Goal: Task Accomplishment & Management: Manage account settings

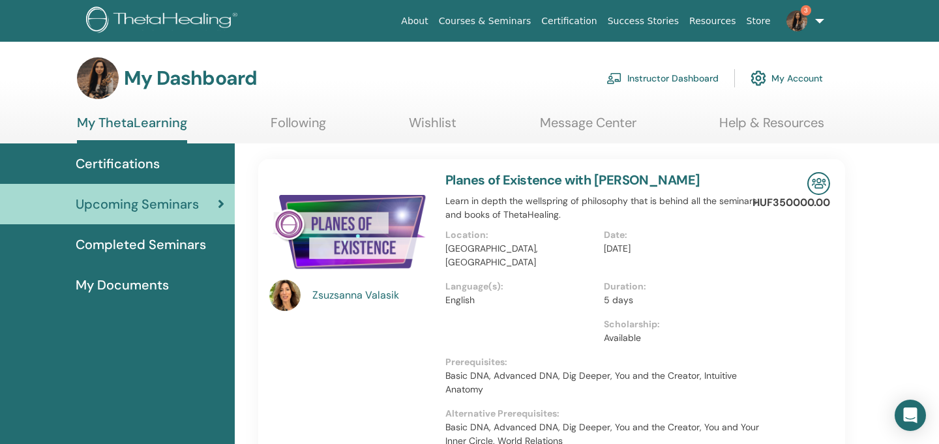
click at [780, 74] on link "My Account" at bounding box center [787, 78] width 72 height 29
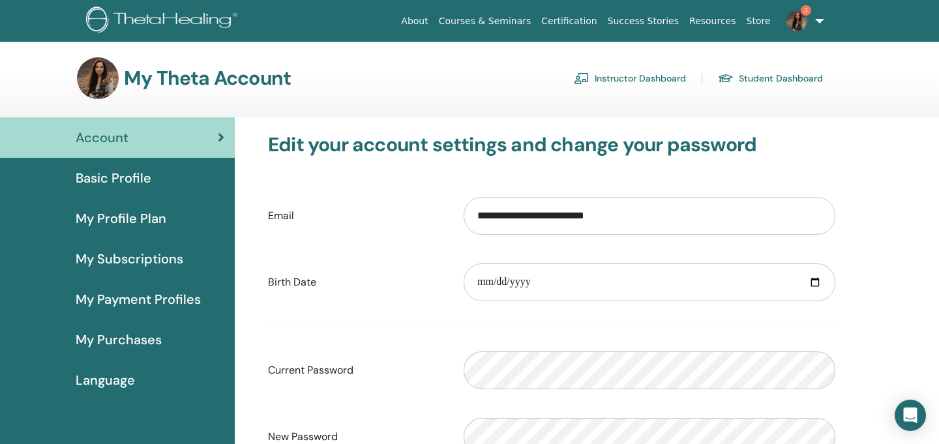
click at [661, 84] on link "Instructor Dashboard" at bounding box center [630, 78] width 112 height 21
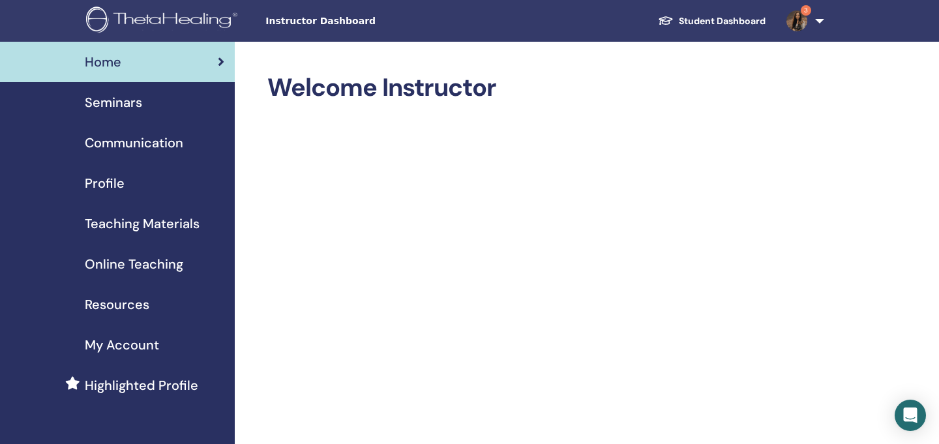
click at [134, 20] on img at bounding box center [164, 21] width 156 height 29
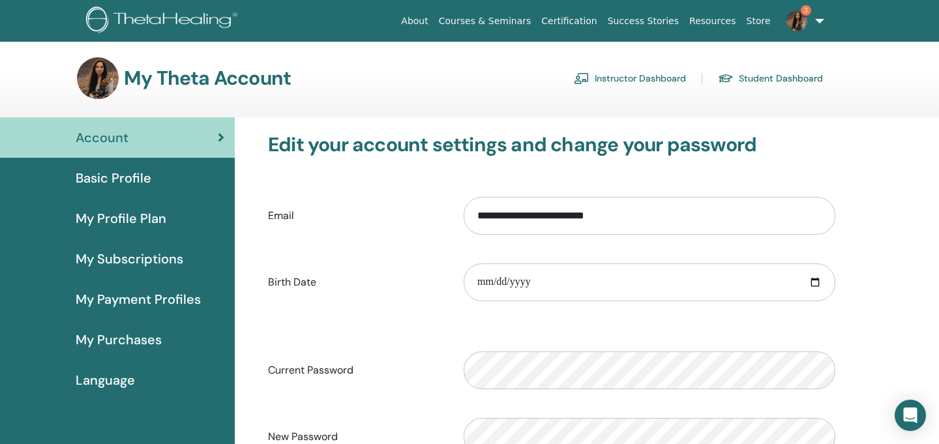
click at [644, 74] on link "Instructor Dashboard" at bounding box center [630, 78] width 112 height 21
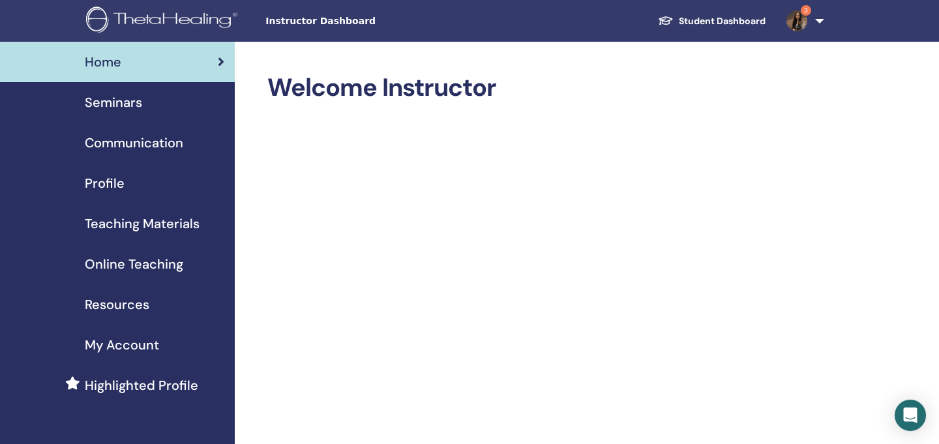
click at [127, 185] on div "Profile" at bounding box center [117, 184] width 214 height 20
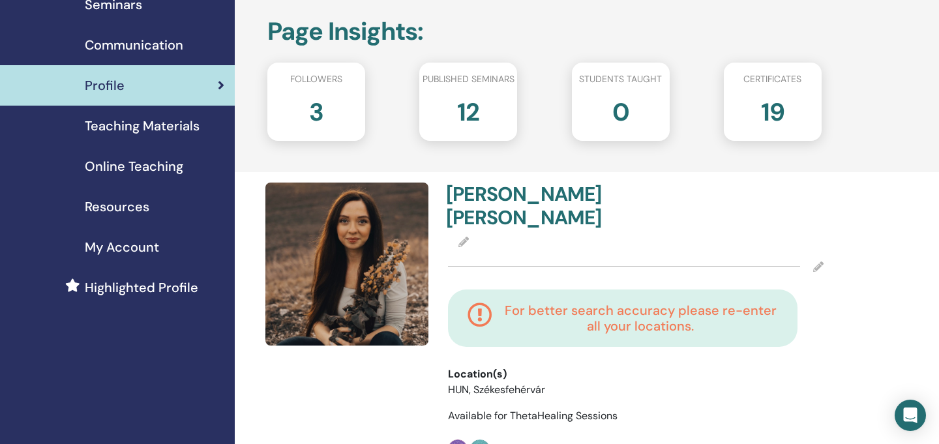
scroll to position [101, 0]
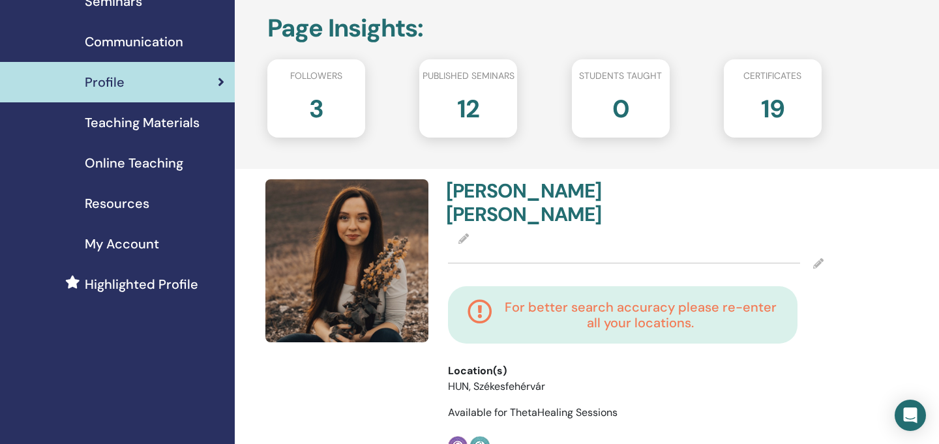
click at [464, 234] on icon at bounding box center [464, 239] width 10 height 10
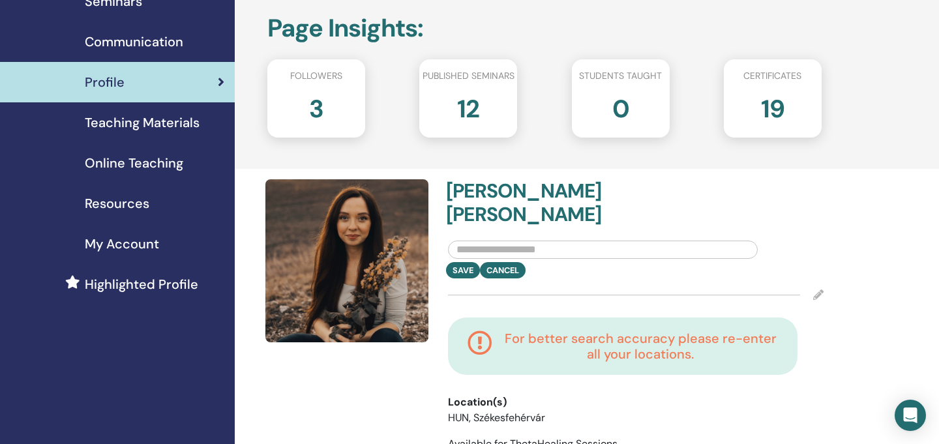
click at [566, 241] on input "text" at bounding box center [603, 250] width 310 height 18
click at [502, 262] on div "Save Cancel" at bounding box center [635, 270] width 395 height 16
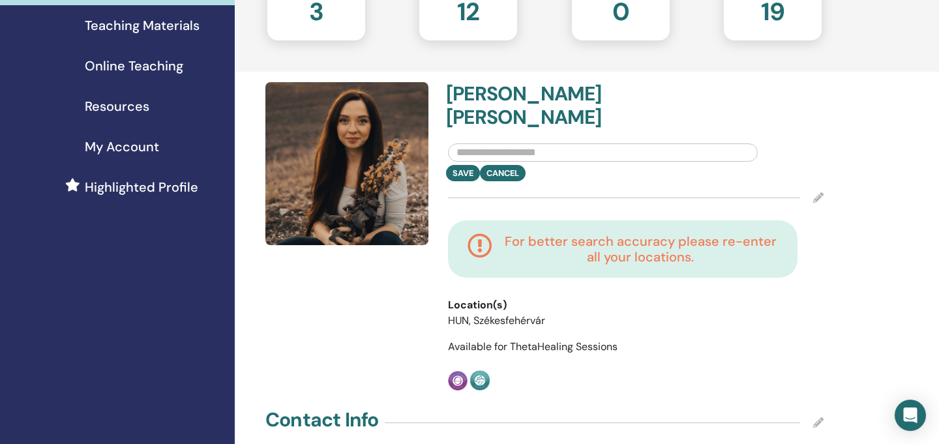
scroll to position [200, 0]
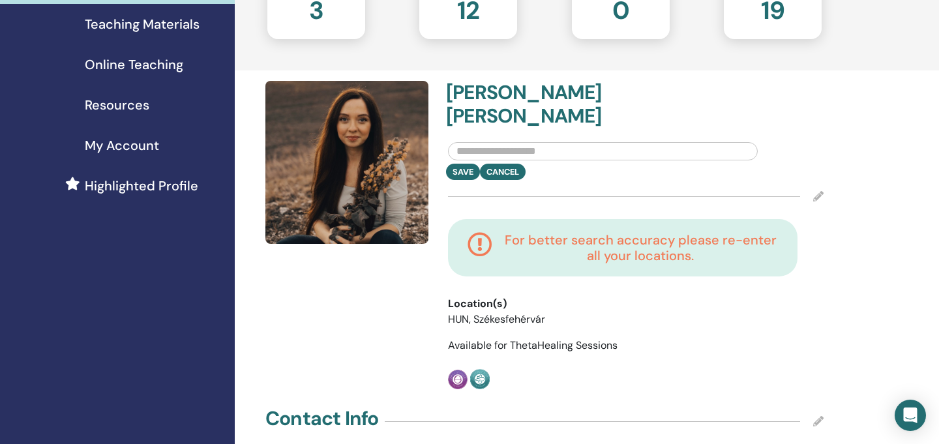
click at [817, 191] on icon at bounding box center [819, 196] width 10 height 10
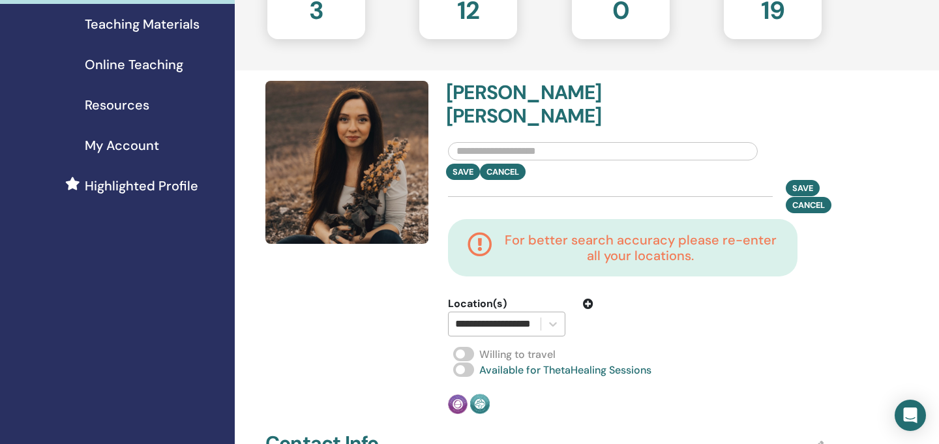
click at [519, 316] on input "**********" at bounding box center [505, 324] width 100 height 16
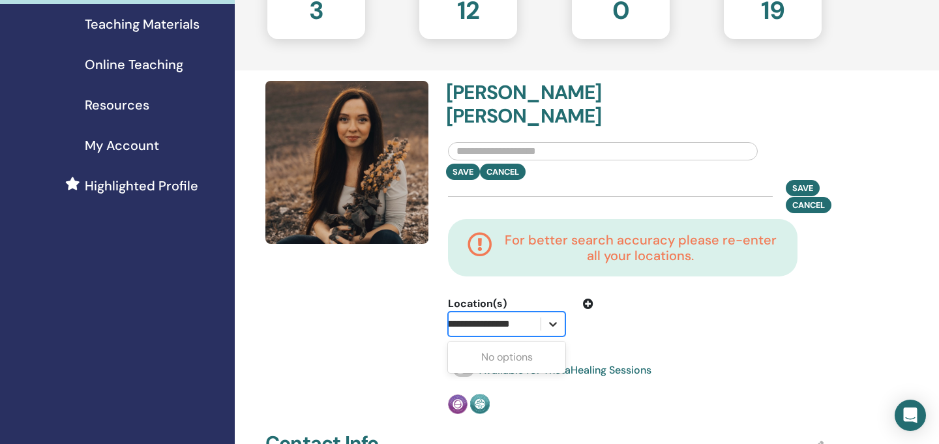
click at [558, 318] on icon at bounding box center [553, 324] width 13 height 13
click at [587, 299] on icon at bounding box center [588, 304] width 10 height 10
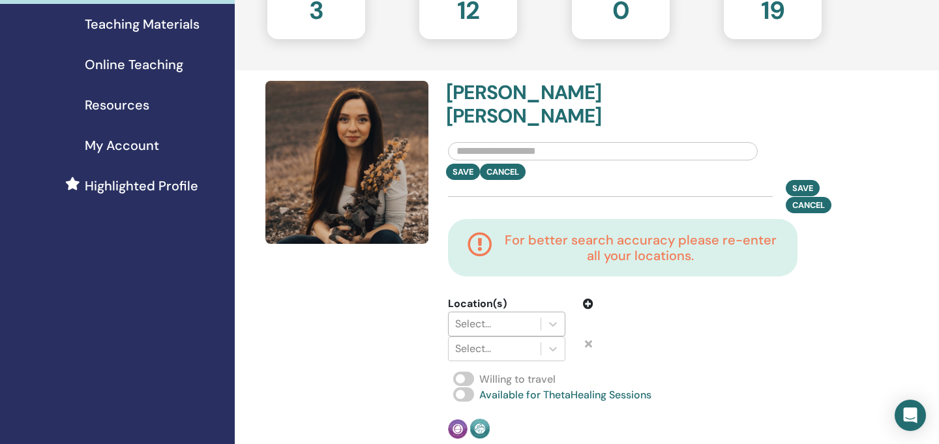
click at [483, 315] on div at bounding box center [494, 324] width 79 height 18
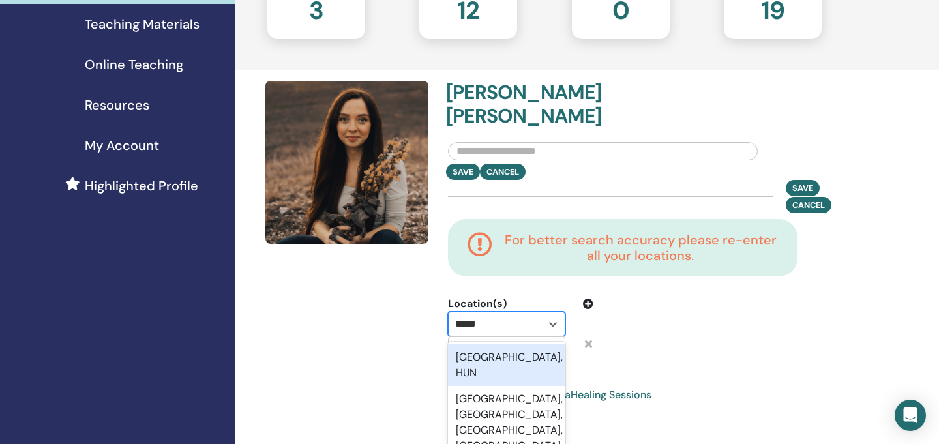
type input "******"
click at [489, 344] on div "Budapest, HUN" at bounding box center [506, 365] width 117 height 42
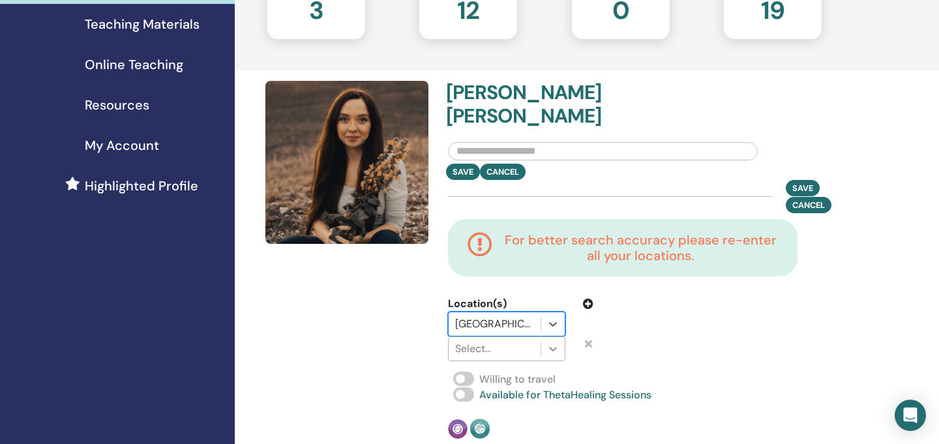
click at [544, 337] on div at bounding box center [552, 348] width 23 height 23
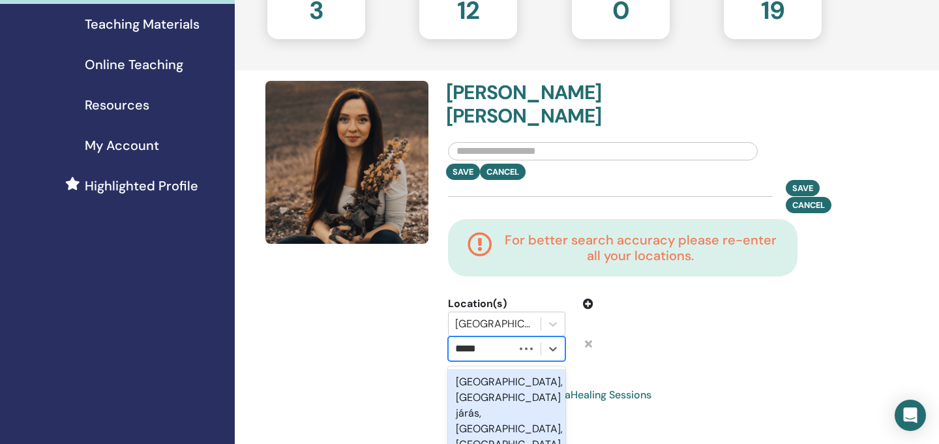
type input "******"
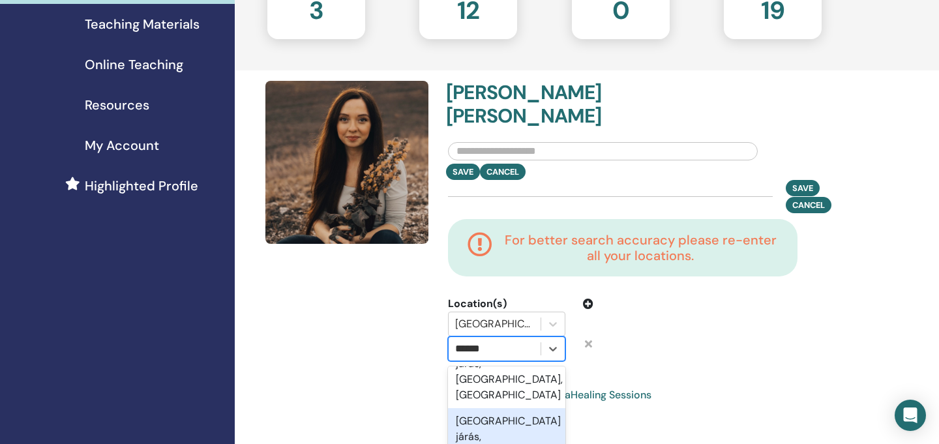
click at [480, 408] on div "Székesfehérvári járás, Fejér, HUN" at bounding box center [506, 444] width 117 height 73
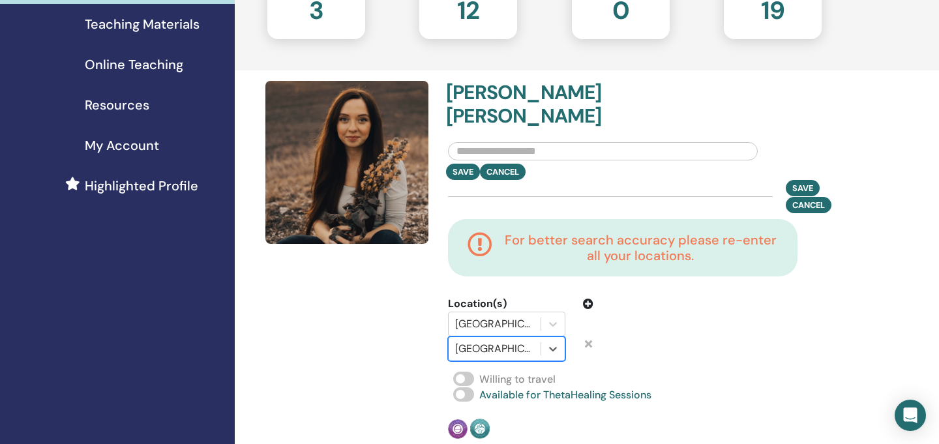
click at [669, 325] on div at bounding box center [685, 328] width 165 height 65
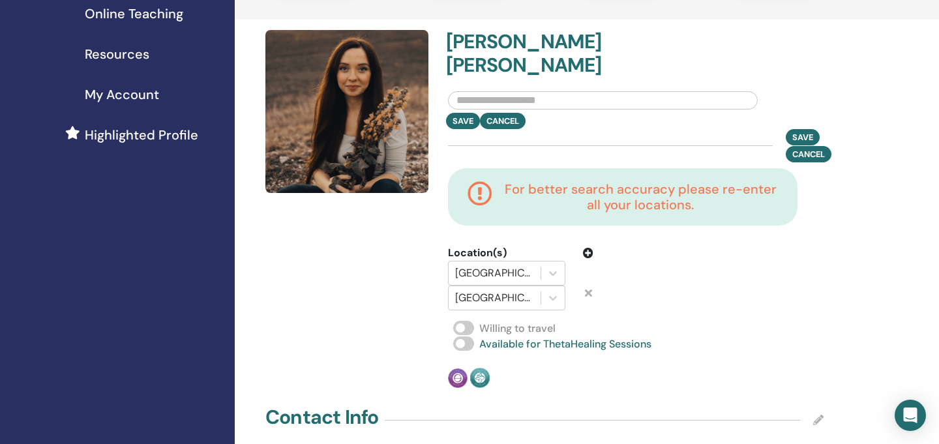
scroll to position [253, 0]
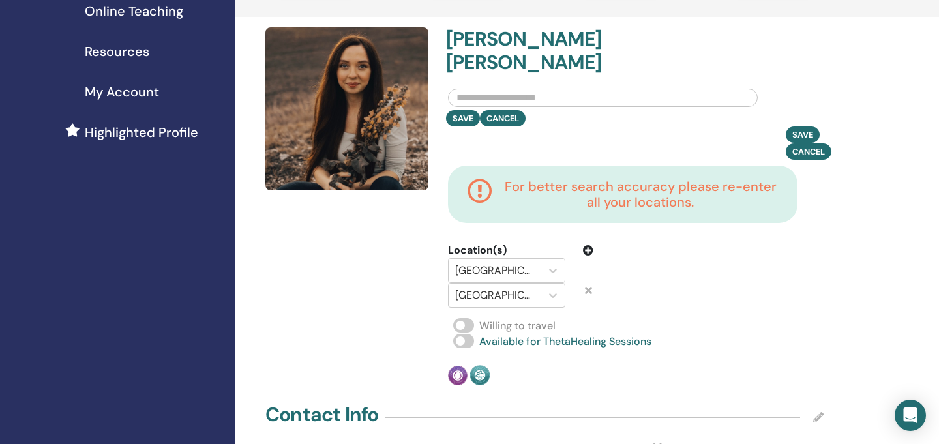
click at [459, 318] on span at bounding box center [463, 325] width 21 height 14
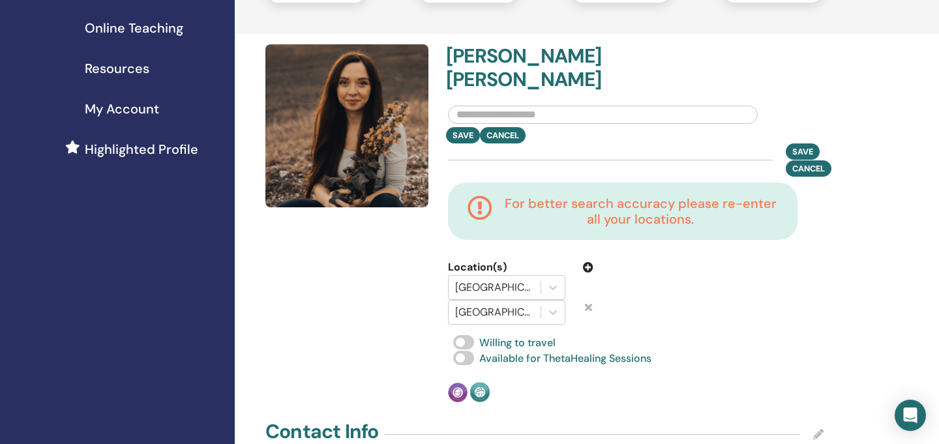
scroll to position [250, 0]
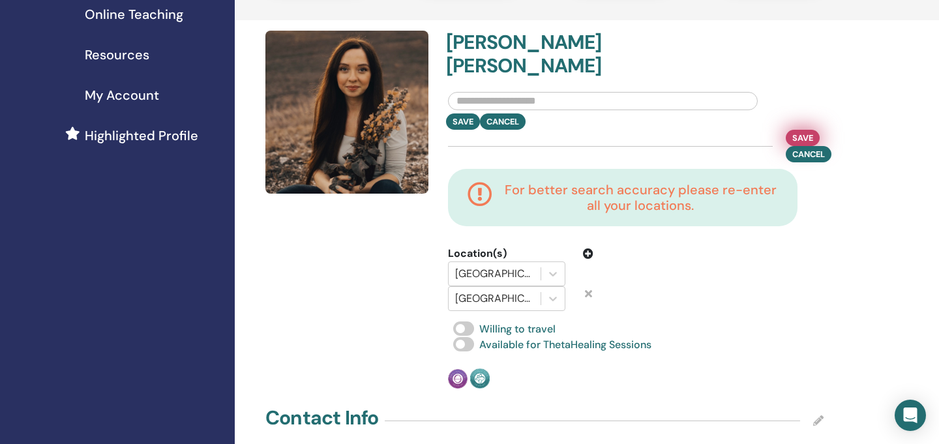
click at [800, 131] on span "Save" at bounding box center [803, 138] width 21 height 14
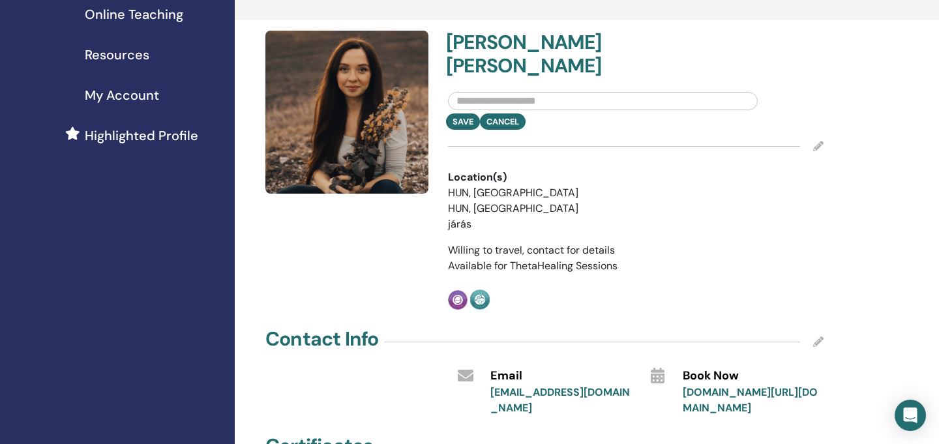
click at [815, 141] on icon at bounding box center [819, 146] width 10 height 10
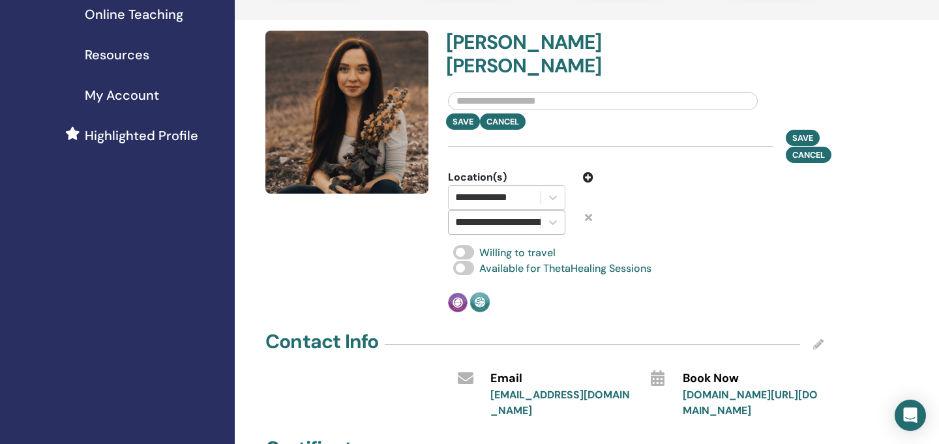
click at [526, 215] on input "**********" at bounding box center [519, 223] width 129 height 16
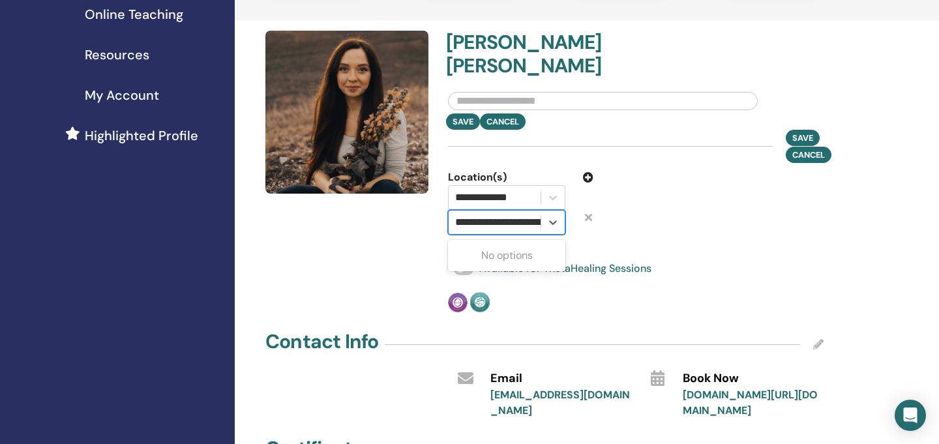
scroll to position [0, 50]
drag, startPoint x: 507, startPoint y: 198, endPoint x: 536, endPoint y: 201, distance: 29.5
click at [536, 211] on div "**********" at bounding box center [495, 222] width 92 height 23
type input "**********"
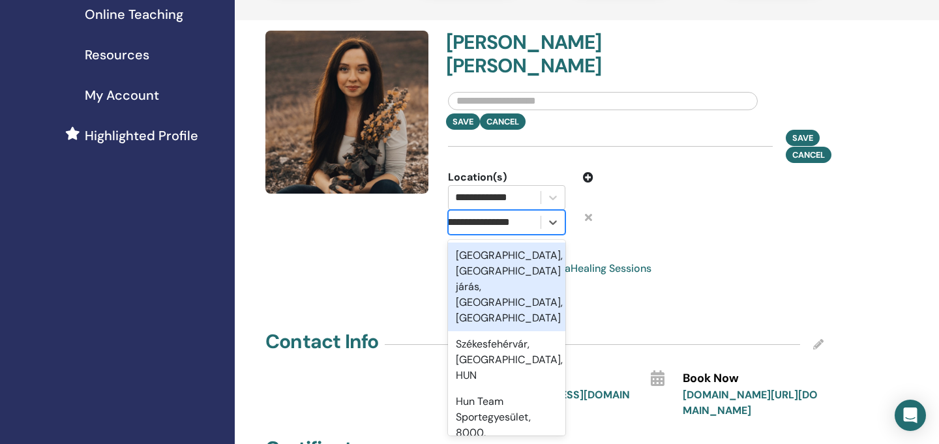
scroll to position [0, 22]
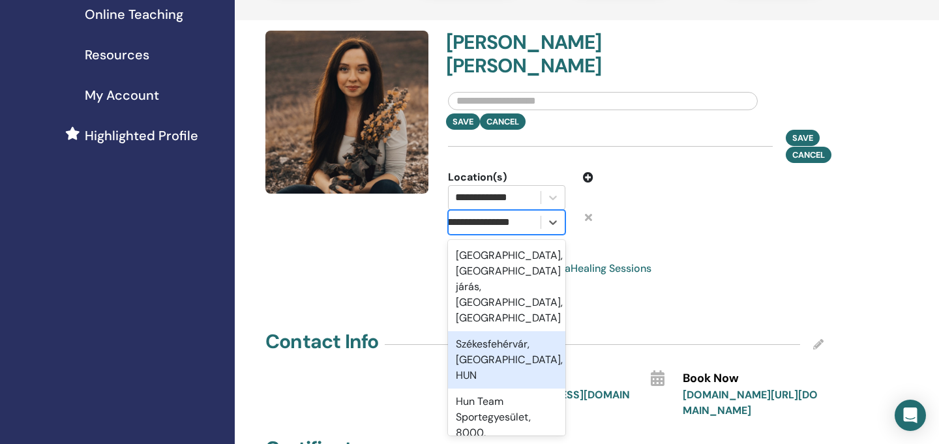
click at [517, 331] on div "Székesfehérvár, Fejér, HUN" at bounding box center [506, 359] width 117 height 57
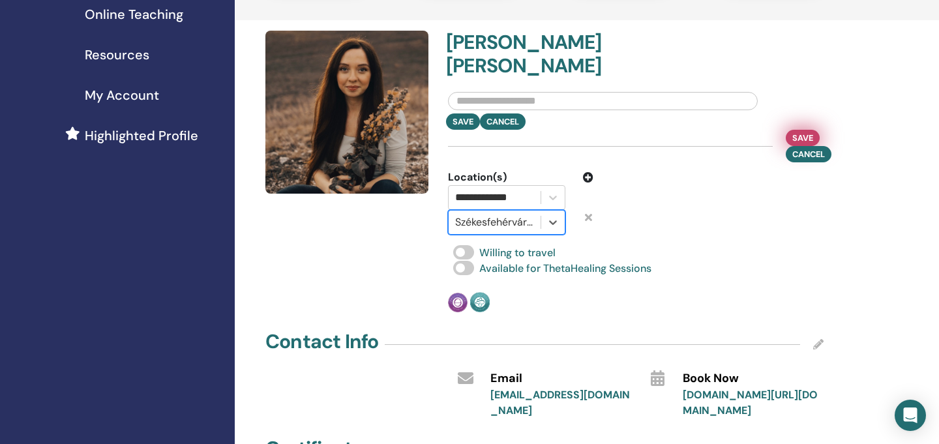
click at [802, 131] on span "Save" at bounding box center [803, 138] width 21 height 14
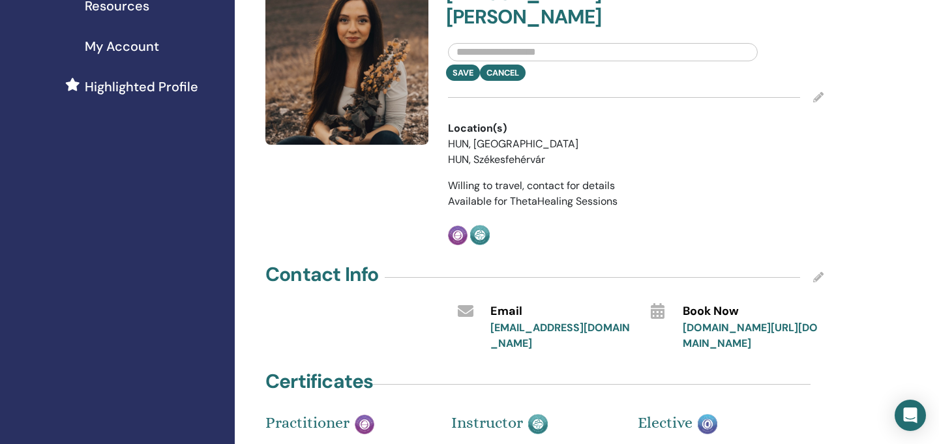
scroll to position [307, 0]
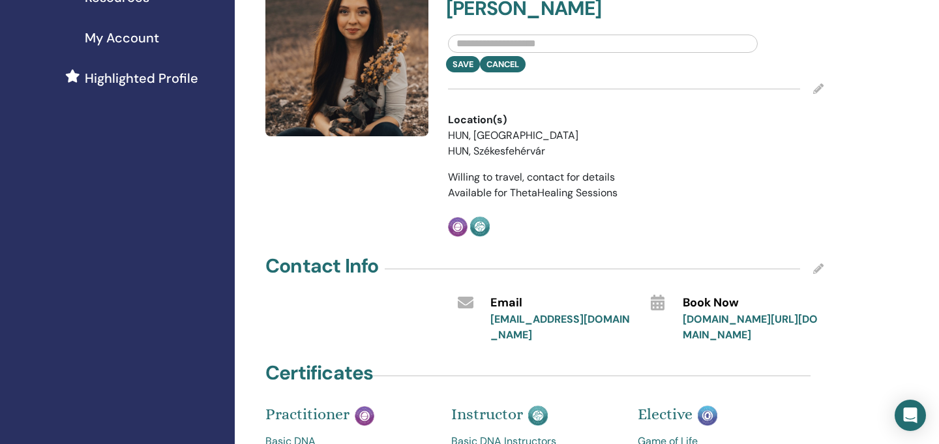
click at [817, 264] on icon at bounding box center [819, 269] width 10 height 10
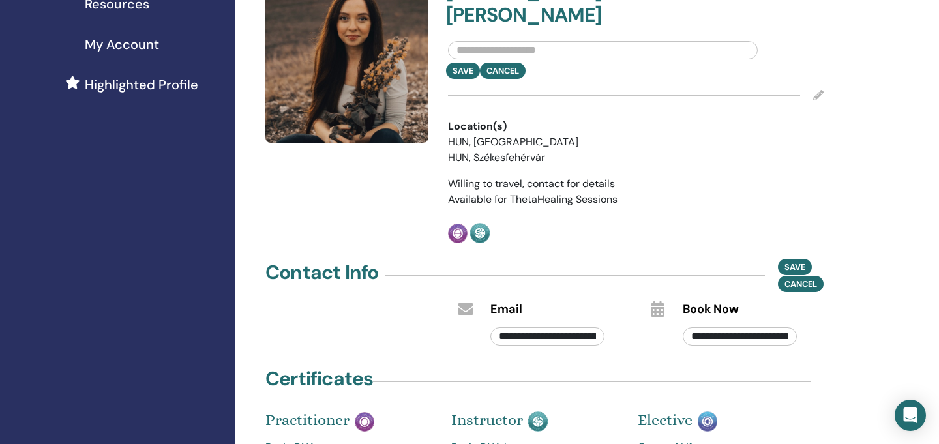
scroll to position [309, 0]
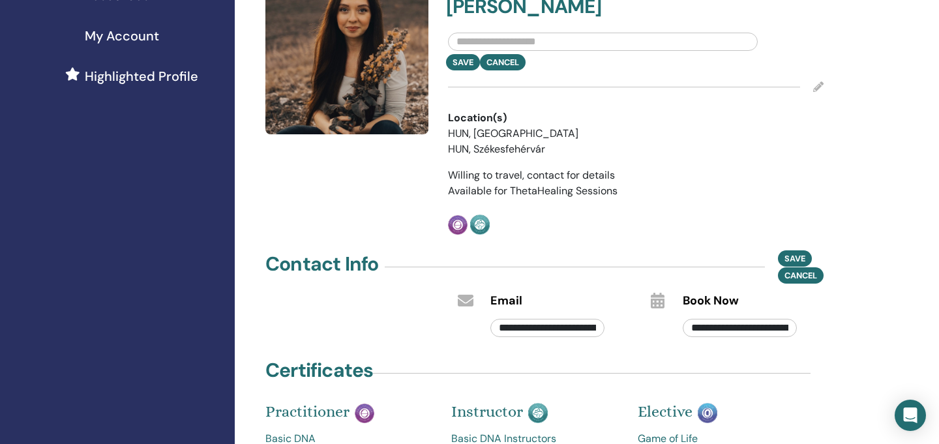
click at [716, 319] on input "**********" at bounding box center [740, 328] width 114 height 18
paste input "text"
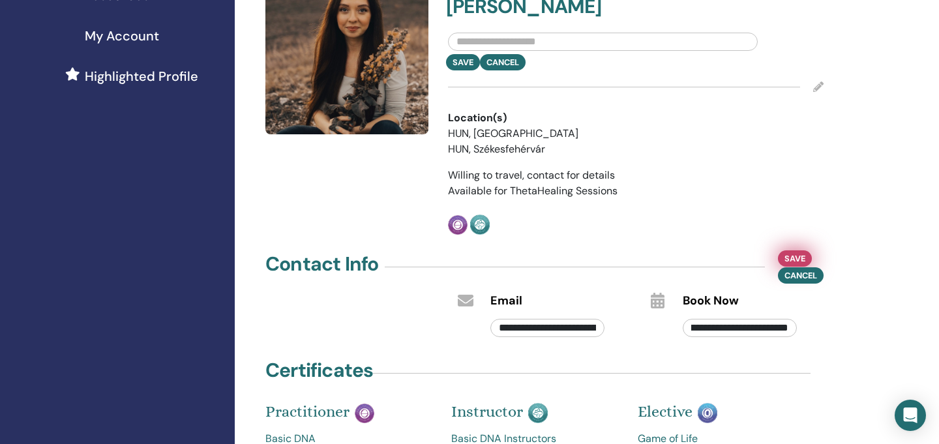
type input "**********"
click at [794, 252] on span "Save" at bounding box center [795, 259] width 21 height 14
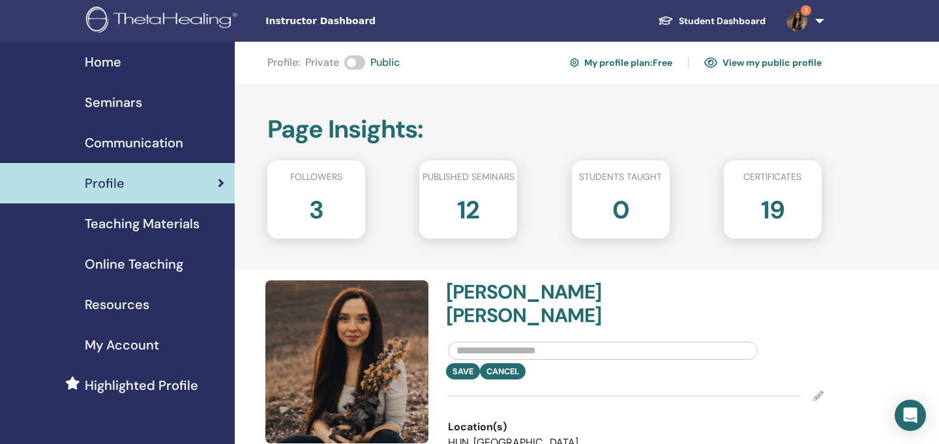
click at [467, 211] on h2 "12" at bounding box center [468, 207] width 22 height 37
click at [407, 204] on div "Followers 3 Published seminars 12 Students taught 0 Certificates 19" at bounding box center [544, 199] width 555 height 78
click at [660, 204] on div "0" at bounding box center [620, 215] width 117 height 52
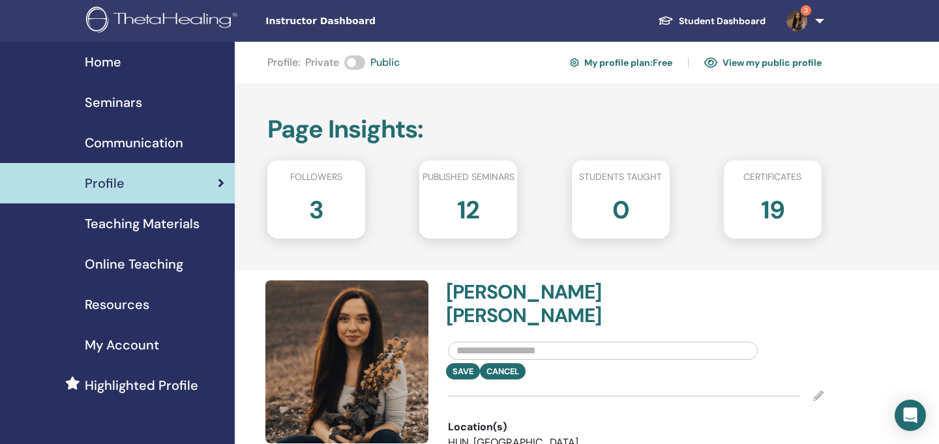
click at [660, 204] on div "0" at bounding box center [620, 215] width 117 height 52
click at [682, 194] on div "Followers 3 Published seminars 12 Students taught 0 Certificates 19" at bounding box center [544, 199] width 555 height 78
click at [769, 210] on h2 "19" at bounding box center [772, 207] width 23 height 37
click at [774, 212] on h2 "19" at bounding box center [772, 207] width 23 height 37
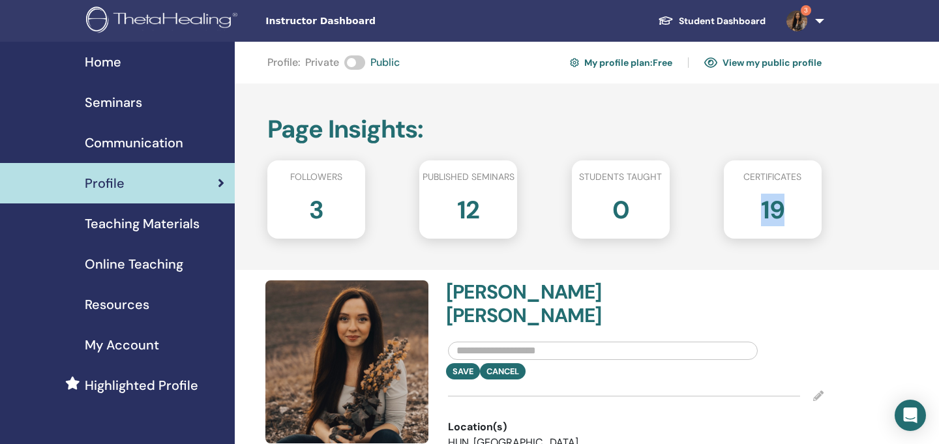
click at [774, 212] on h2 "19" at bounding box center [772, 207] width 23 height 37
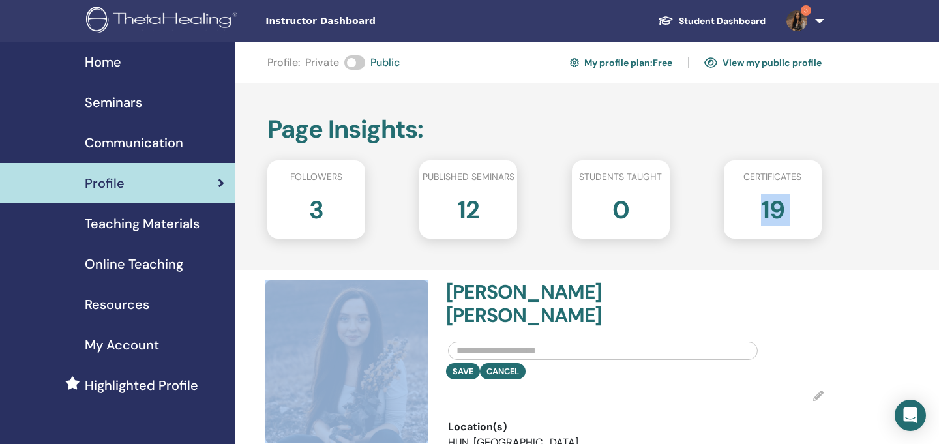
click at [774, 212] on h2 "19" at bounding box center [772, 207] width 23 height 37
click at [735, 207] on div "19" at bounding box center [772, 215] width 117 height 52
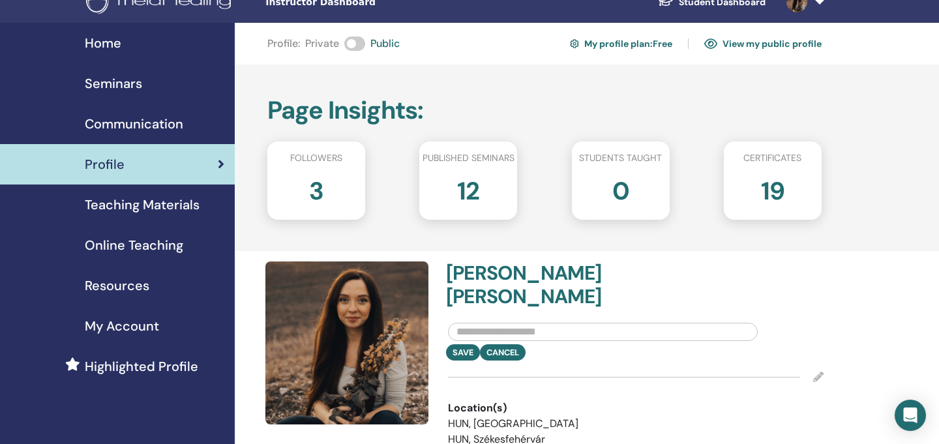
scroll to position [20, 0]
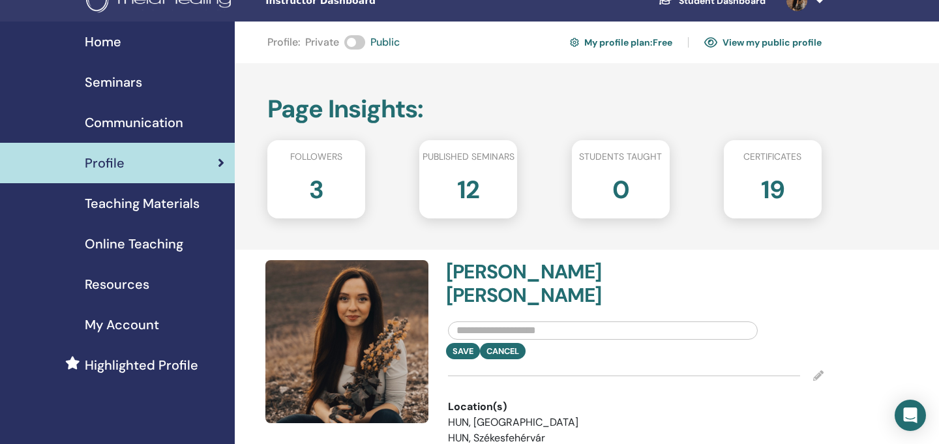
click at [323, 182] on h2 "3" at bounding box center [316, 187] width 14 height 37
click at [318, 192] on h2 "3" at bounding box center [316, 187] width 14 height 37
click at [467, 187] on h2 "12" at bounding box center [468, 187] width 22 height 37
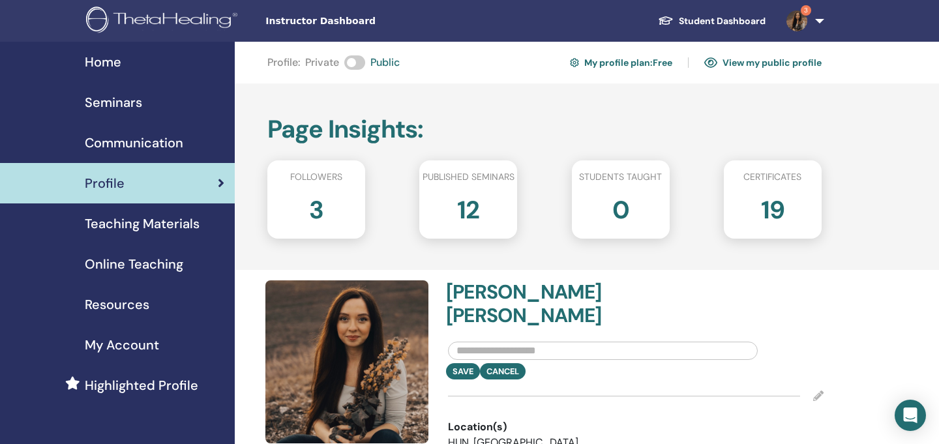
scroll to position [12, 0]
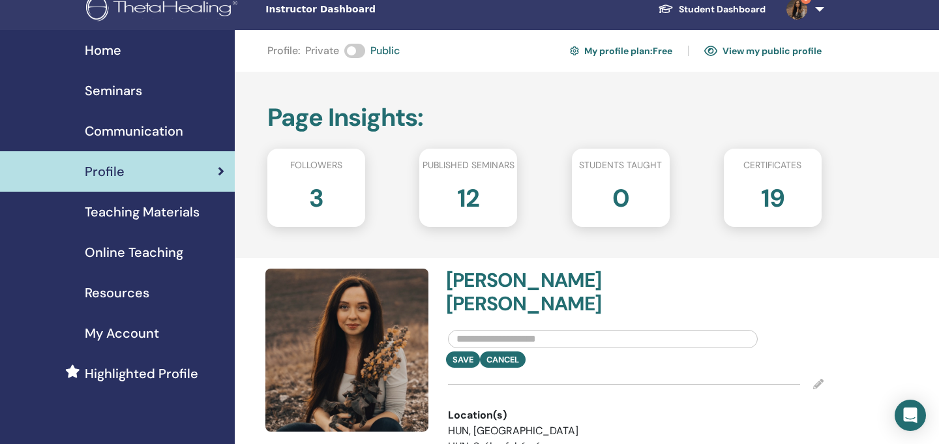
click at [331, 209] on div "3" at bounding box center [316, 203] width 117 height 52
click at [154, 213] on span "Teaching Materials" at bounding box center [142, 212] width 115 height 20
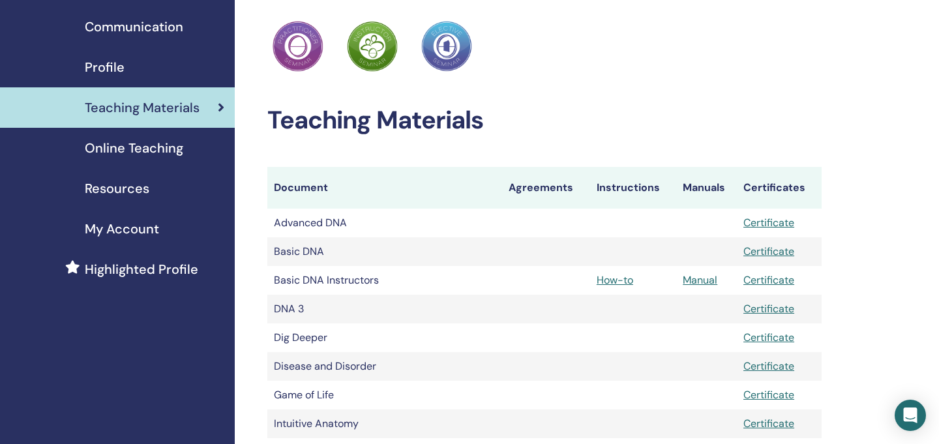
scroll to position [105, 0]
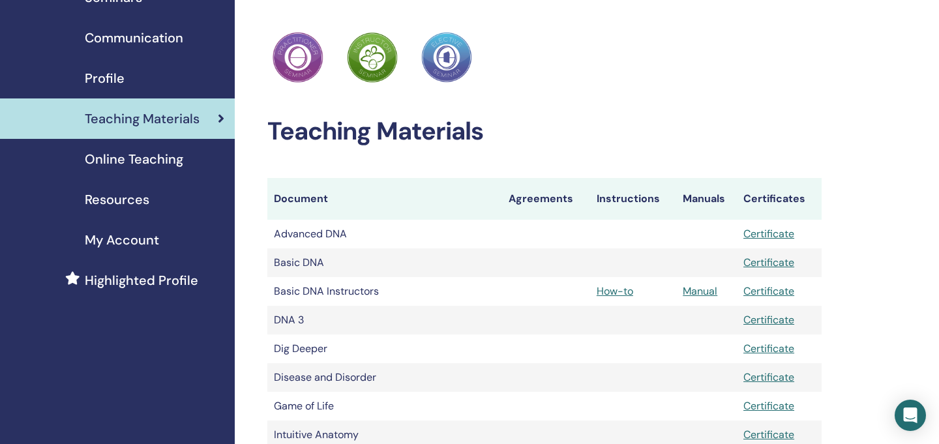
click at [166, 163] on span "Online Teaching" at bounding box center [134, 159] width 99 height 20
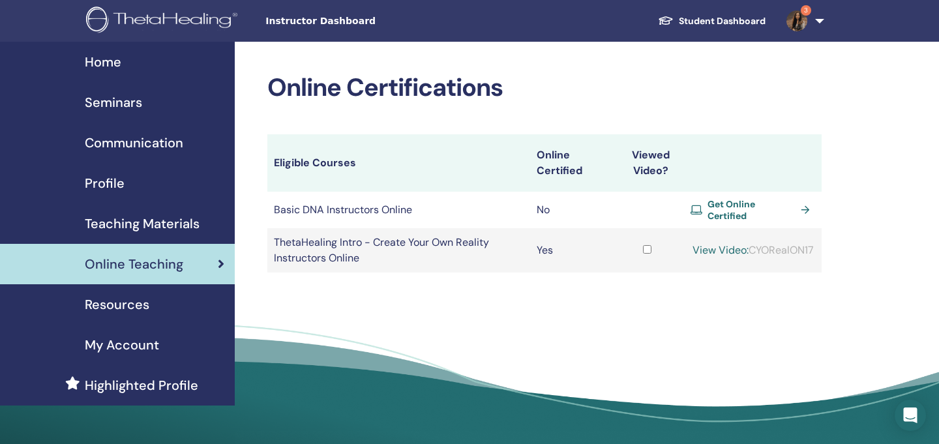
click at [139, 307] on span "Resources" at bounding box center [117, 305] width 65 height 20
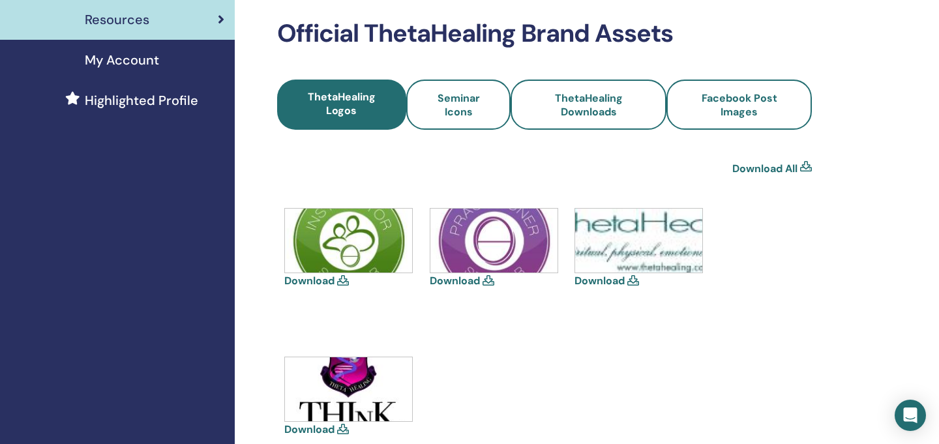
scroll to position [288, 0]
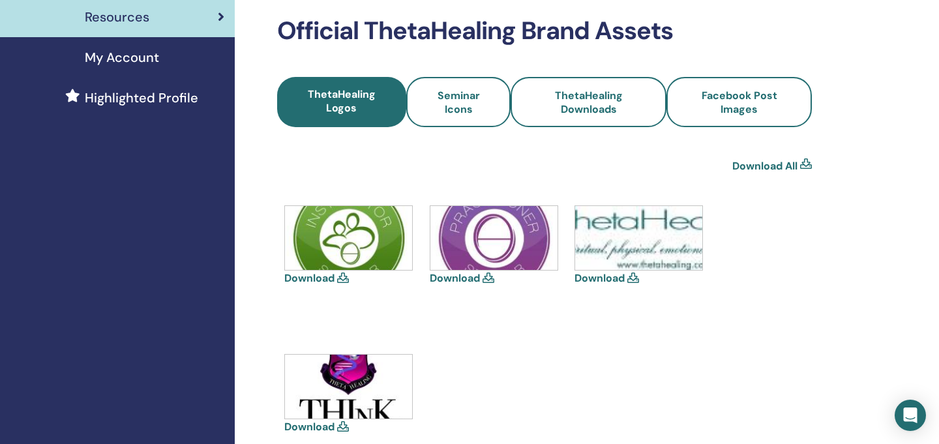
click at [458, 76] on div "Resources Instructor Onboarding Guide Instructor Resources Help and Support Lib…" at bounding box center [544, 144] width 535 height 718
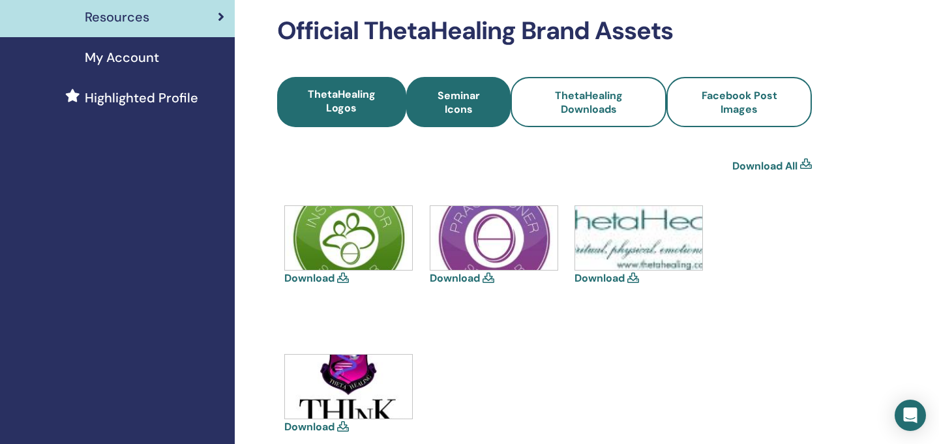
click at [457, 100] on span "Seminar Icons" at bounding box center [459, 102] width 70 height 27
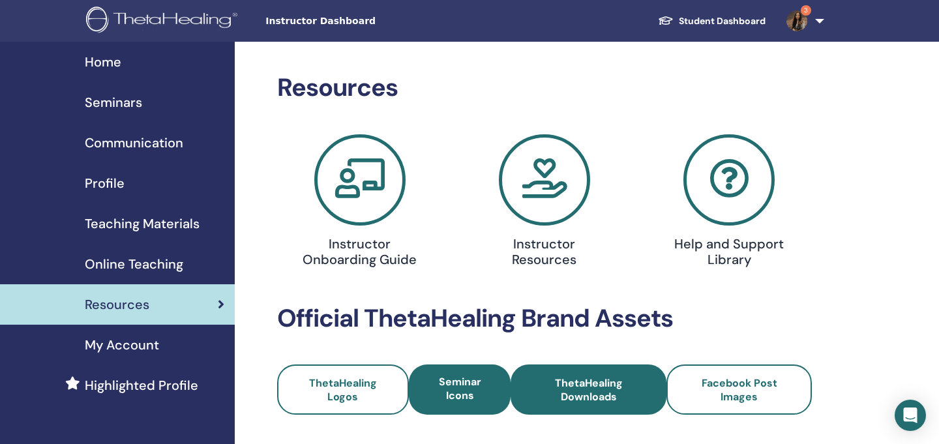
click at [623, 367] on link "ThetaHealing Downloads" at bounding box center [589, 390] width 156 height 50
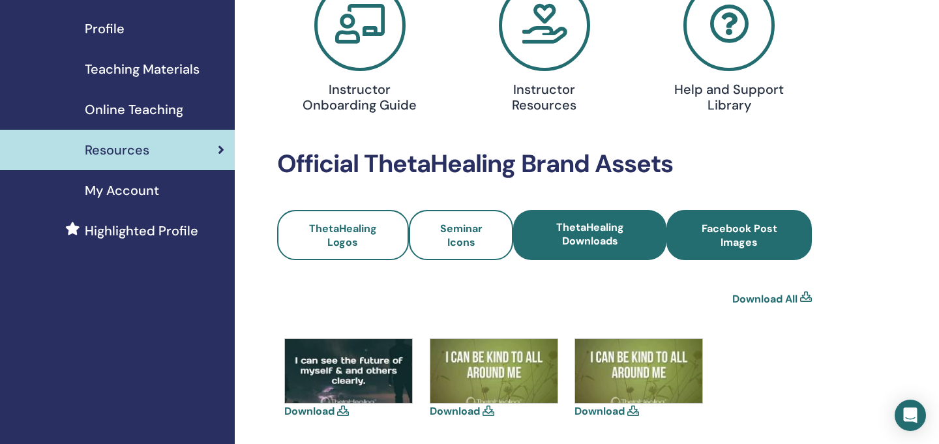
scroll to position [153, 0]
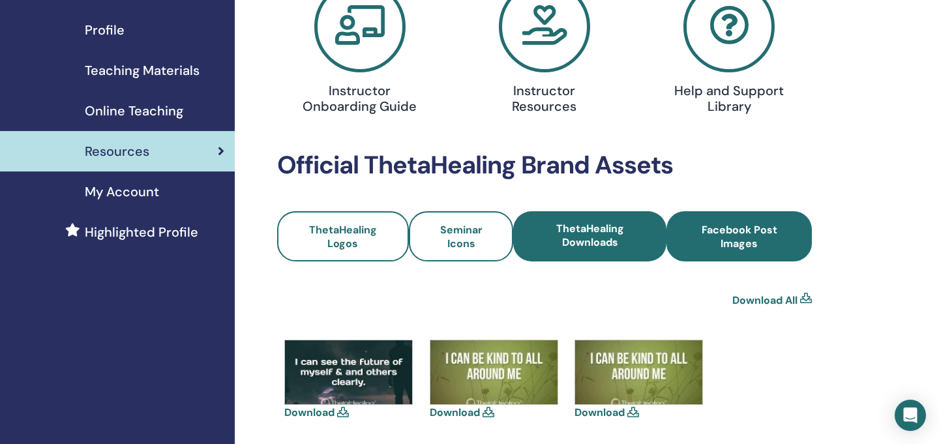
click at [742, 245] on span "Facebook Post Images" at bounding box center [739, 236] width 110 height 27
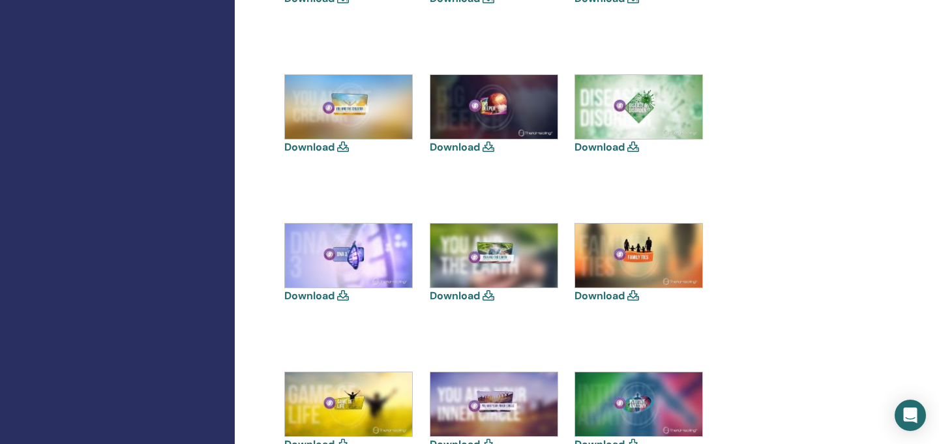
scroll to position [217, 0]
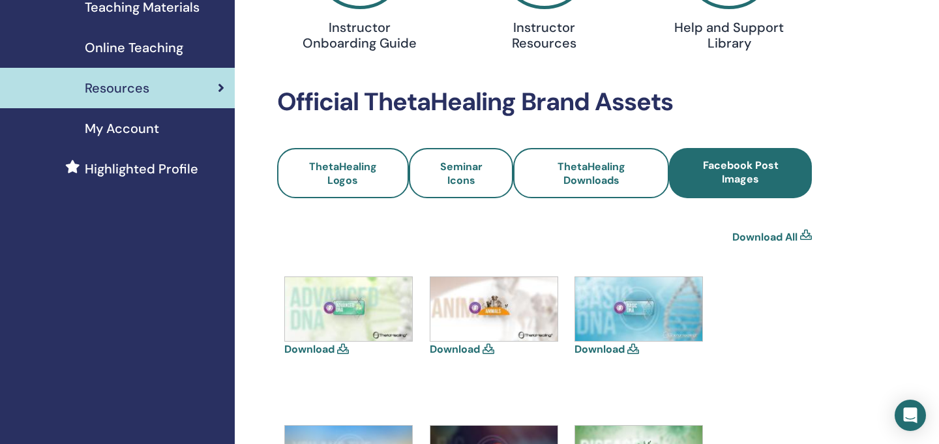
click at [611, 349] on link "Download" at bounding box center [600, 350] width 50 height 14
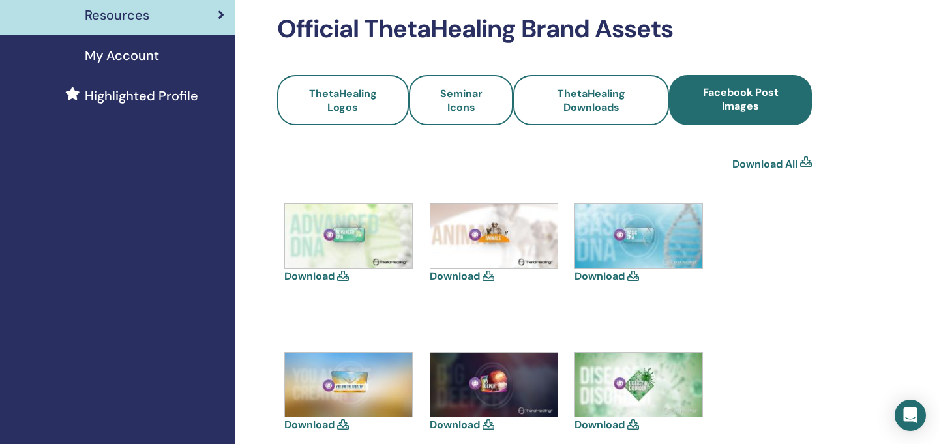
scroll to position [292, 0]
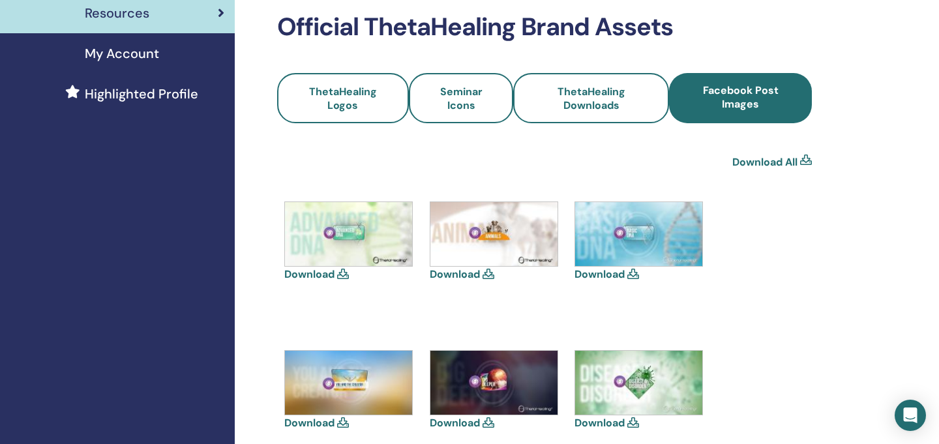
click at [607, 275] on link "Download" at bounding box center [600, 274] width 50 height 14
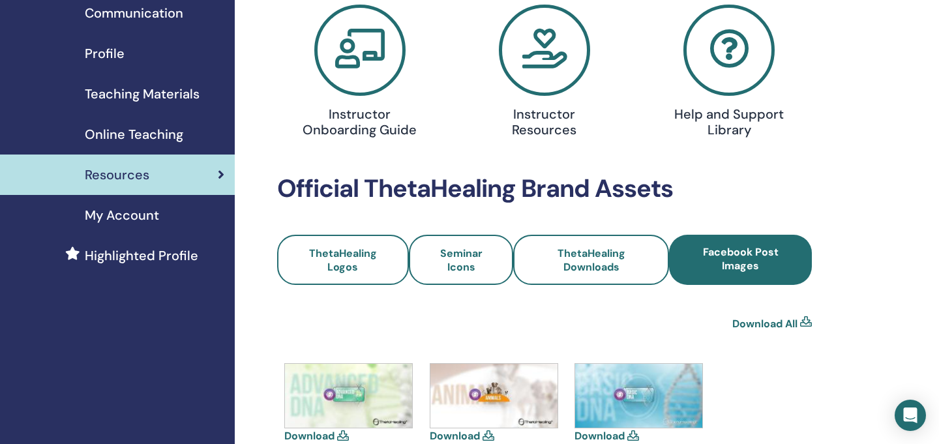
scroll to position [0, 0]
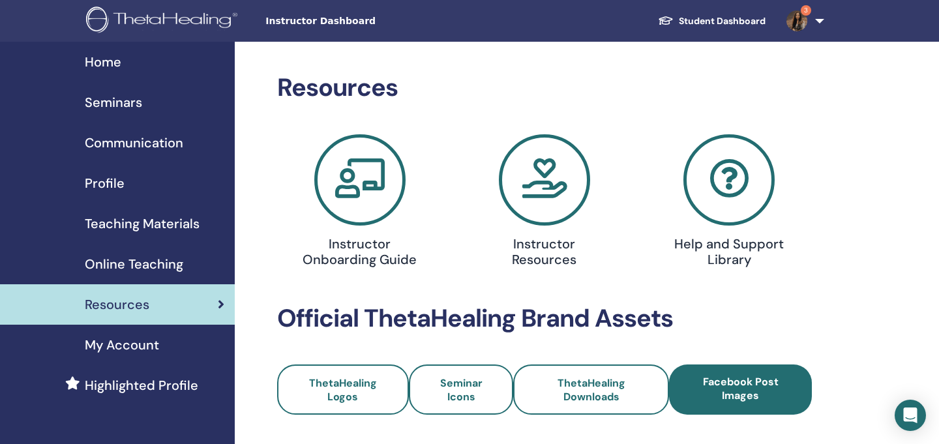
click at [109, 348] on span "My Account" at bounding box center [122, 345] width 74 height 20
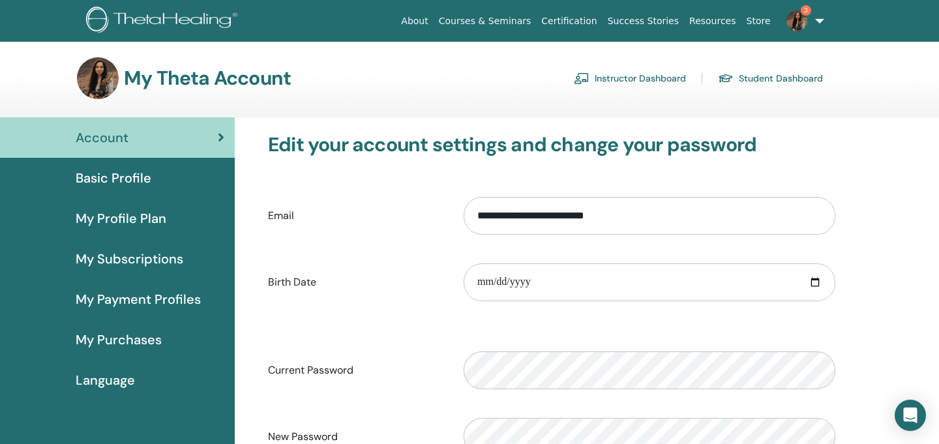
click at [203, 22] on img at bounding box center [164, 21] width 156 height 29
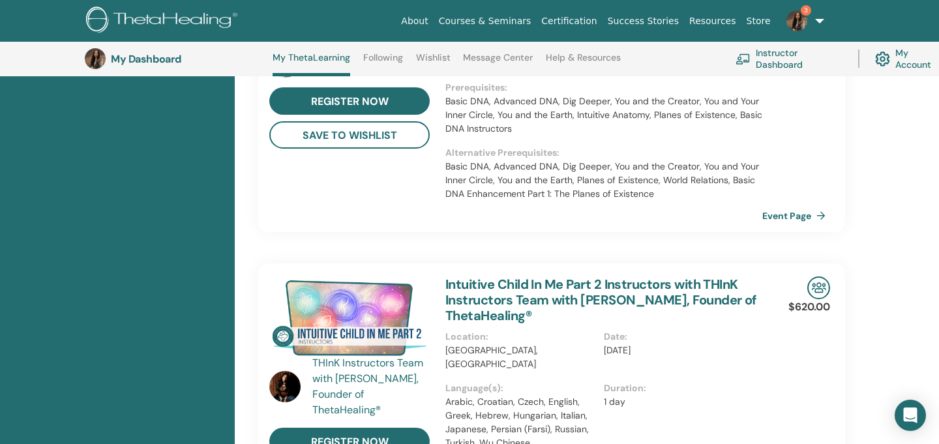
scroll to position [1116, 0]
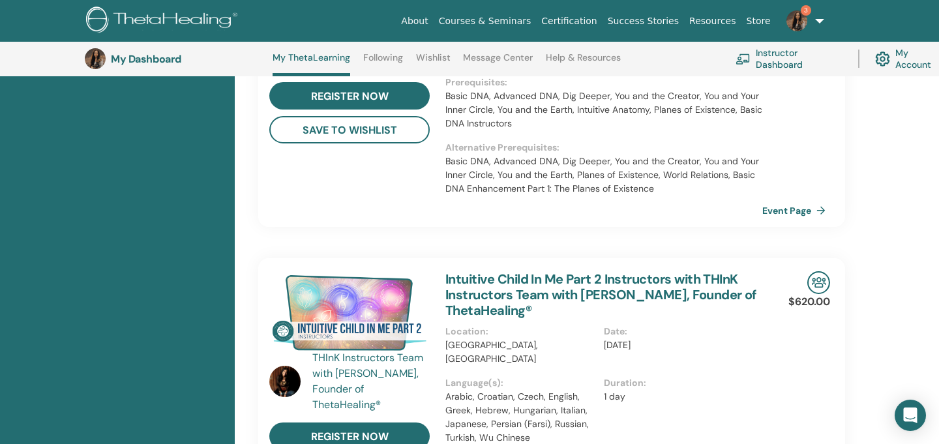
click at [787, 57] on link "Instructor Dashboard" at bounding box center [789, 58] width 107 height 29
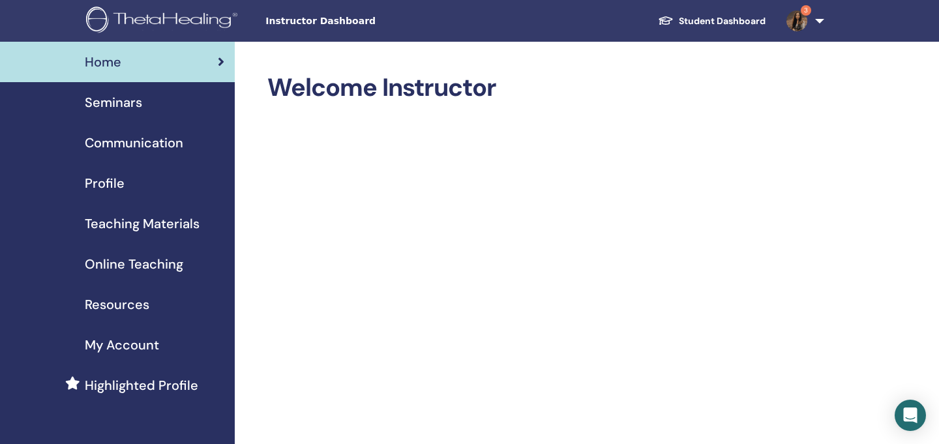
click at [129, 111] on span "Seminars" at bounding box center [113, 103] width 57 height 20
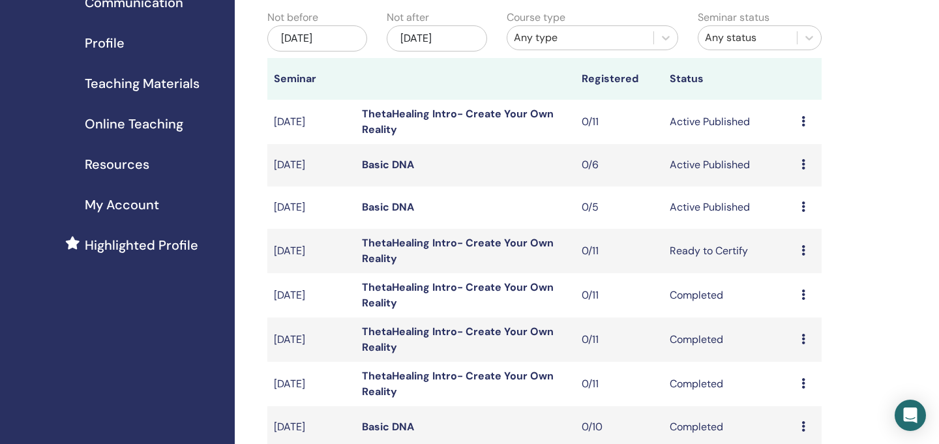
scroll to position [141, 0]
click at [804, 205] on icon at bounding box center [804, 206] width 4 height 10
click at [788, 241] on link "Edit" at bounding box center [783, 235] width 19 height 14
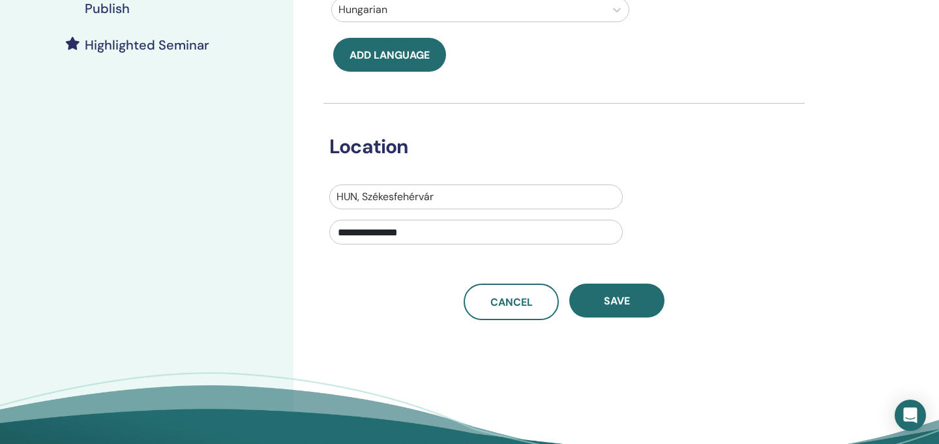
scroll to position [350, 0]
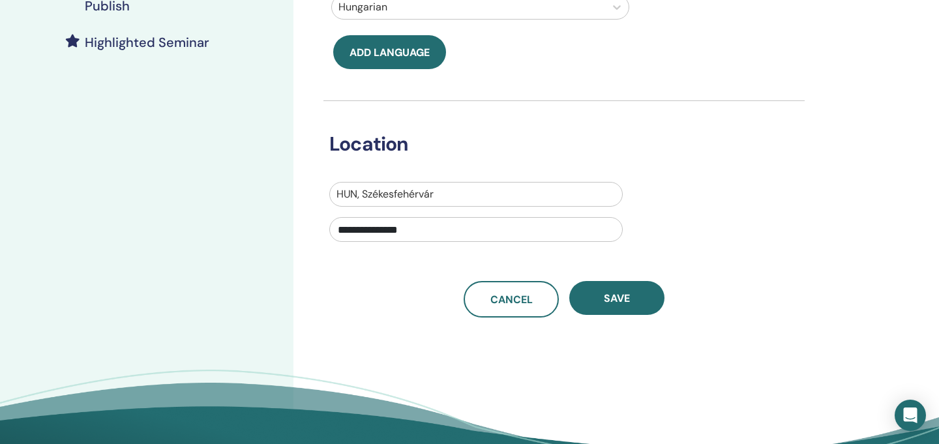
click at [431, 232] on input "**********" at bounding box center [476, 229] width 294 height 25
drag, startPoint x: 431, startPoint y: 232, endPoint x: 338, endPoint y: 213, distance: 94.6
click at [338, 213] on div "**********" at bounding box center [476, 216] width 294 height 68
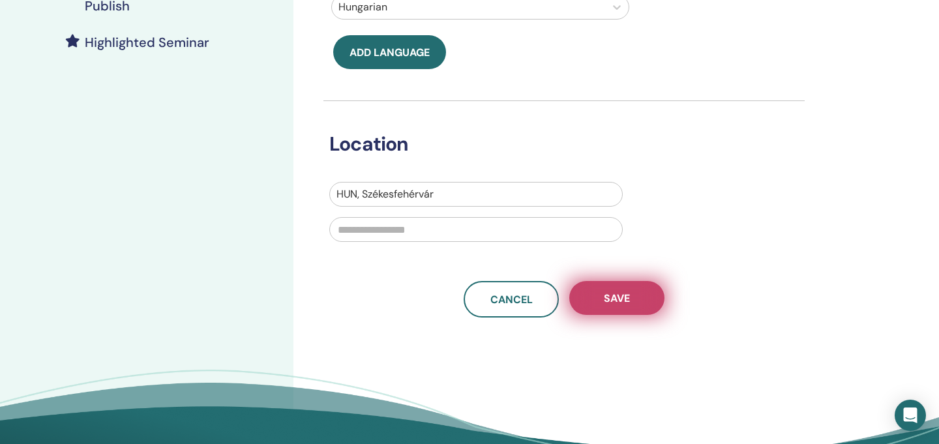
click at [602, 286] on button "Save" at bounding box center [617, 298] width 95 height 34
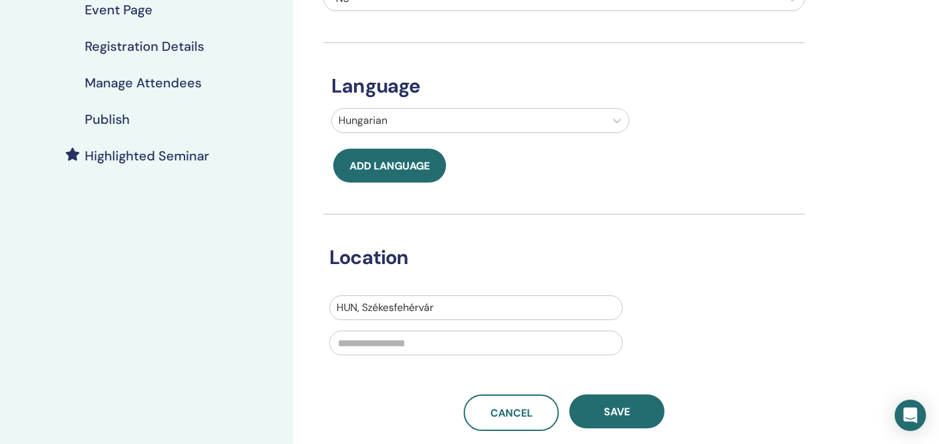
scroll to position [247, 0]
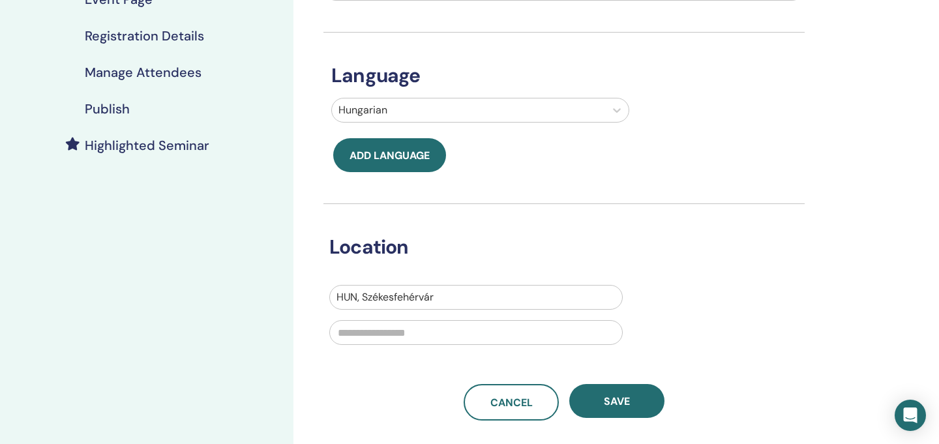
click at [376, 337] on input "text" at bounding box center [476, 332] width 294 height 25
type input "*"
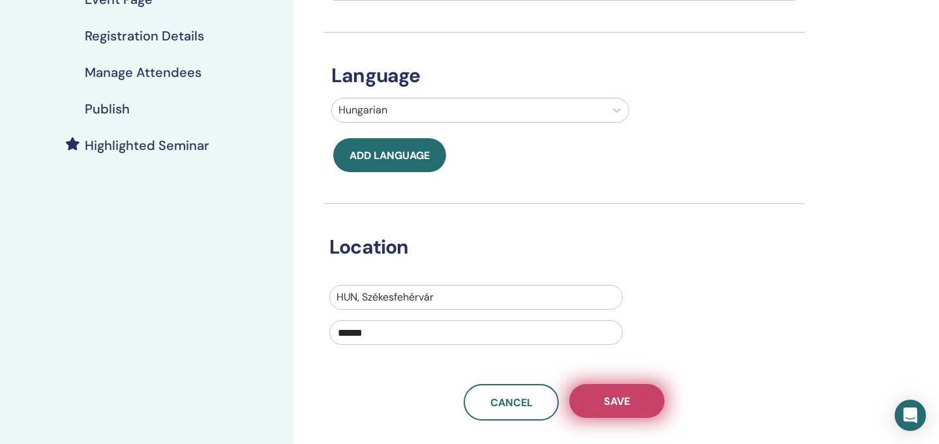
type input "******"
click at [605, 406] on span "Save" at bounding box center [617, 402] width 26 height 14
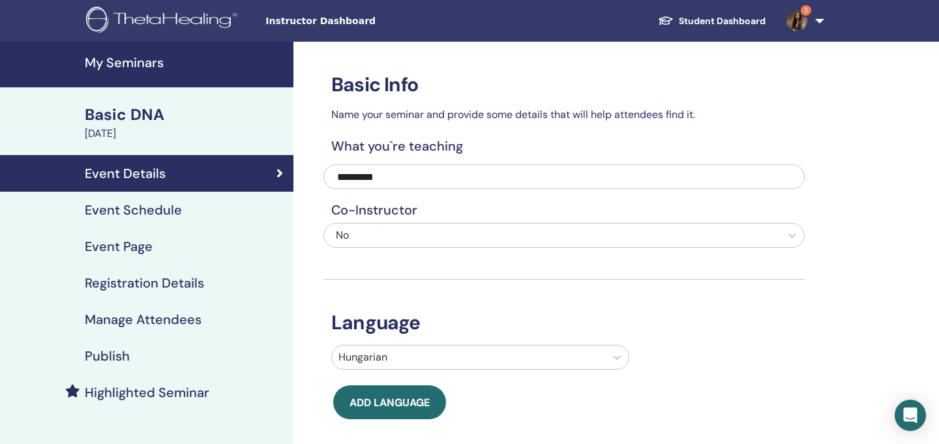
click at [218, 194] on link "Event Schedule" at bounding box center [147, 210] width 294 height 37
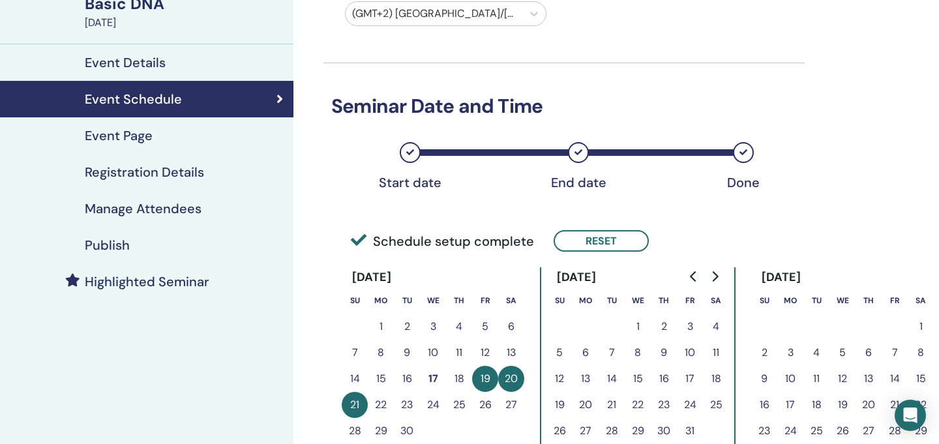
scroll to position [194, 0]
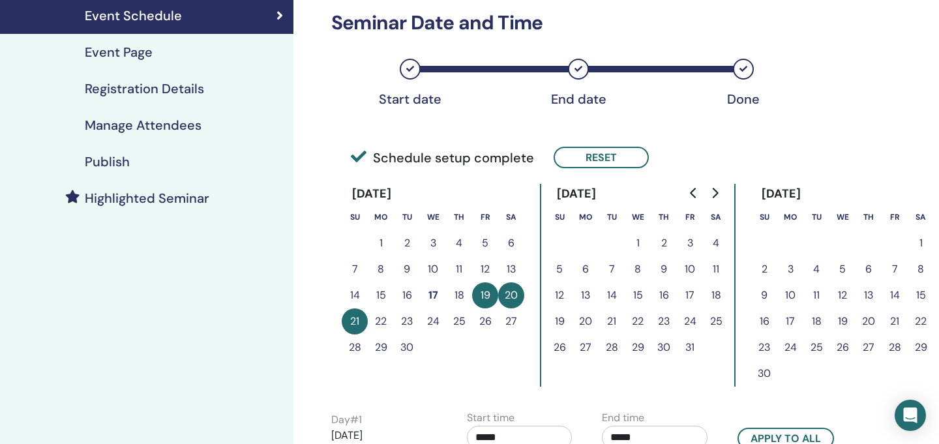
click at [694, 292] on button "17" at bounding box center [690, 295] width 26 height 26
click at [608, 152] on button "Reset" at bounding box center [601, 158] width 95 height 22
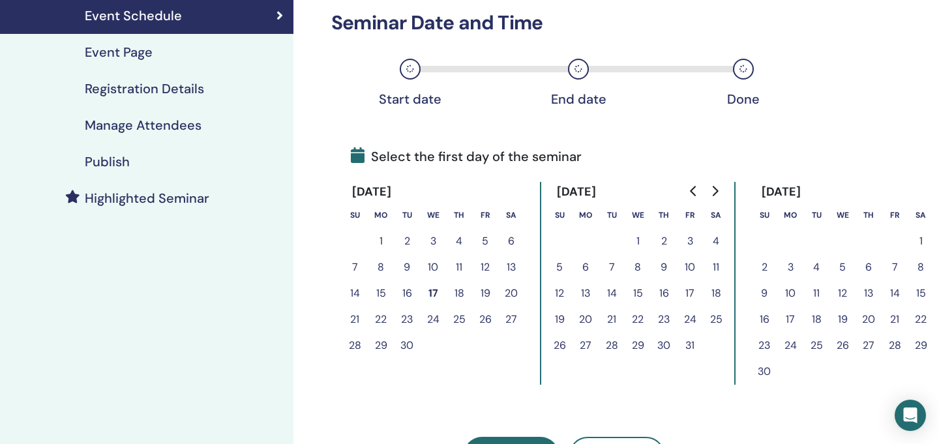
click at [692, 288] on button "17" at bounding box center [690, 294] width 26 height 26
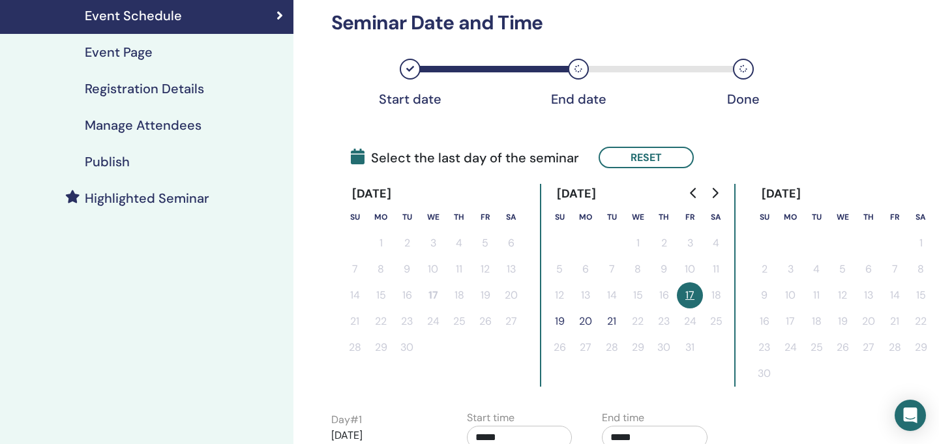
click at [565, 321] on button "19" at bounding box center [560, 322] width 26 height 26
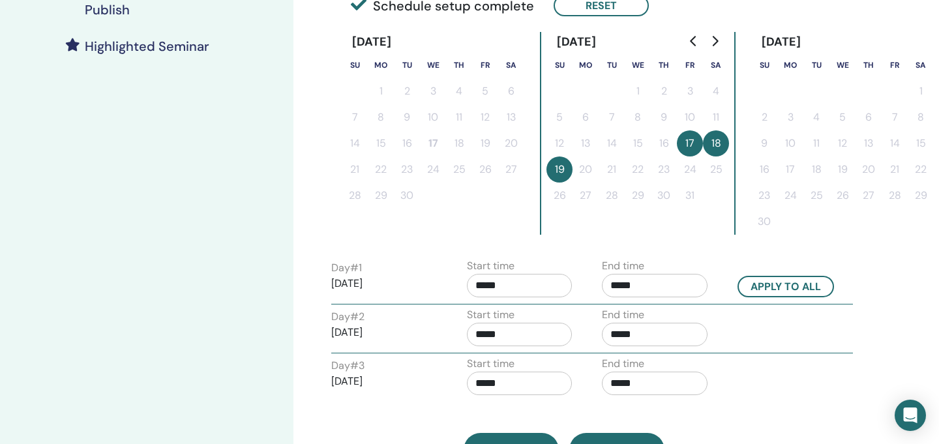
scroll to position [349, 0]
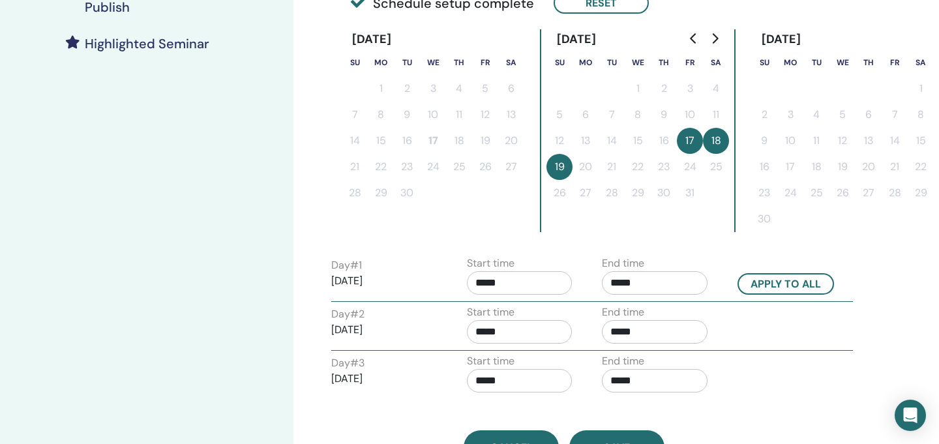
click at [618, 282] on input "*****" at bounding box center [655, 282] width 106 height 23
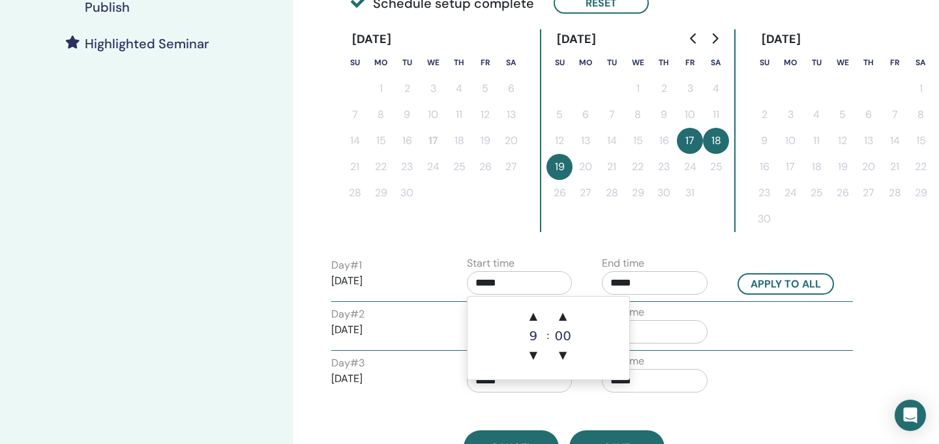
drag, startPoint x: 488, startPoint y: 286, endPoint x: 469, endPoint y: 286, distance: 18.9
click at [469, 286] on input "*****" at bounding box center [520, 282] width 106 height 23
click at [532, 316] on span "▲" at bounding box center [534, 316] width 26 height 26
type input "*****"
click at [624, 288] on input "*****" at bounding box center [655, 282] width 106 height 23
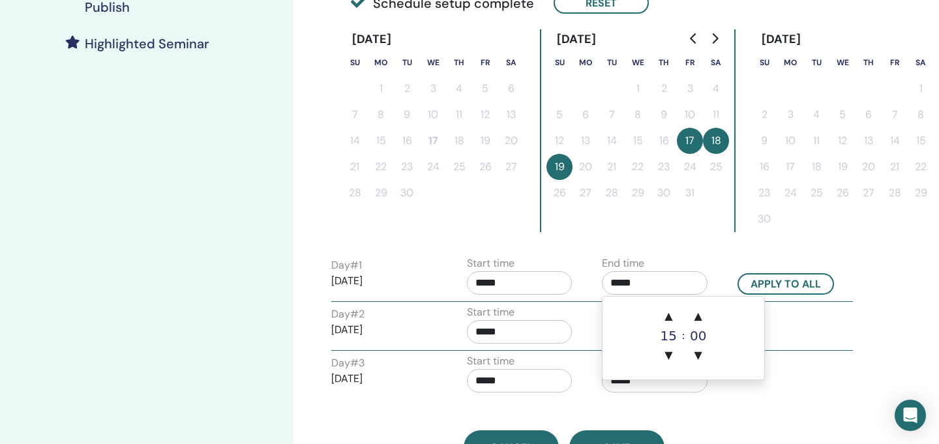
click at [620, 281] on input "*****" at bounding box center [655, 282] width 106 height 23
click at [673, 316] on span "▲" at bounding box center [669, 316] width 26 height 26
click at [698, 314] on span "▲" at bounding box center [699, 316] width 26 height 26
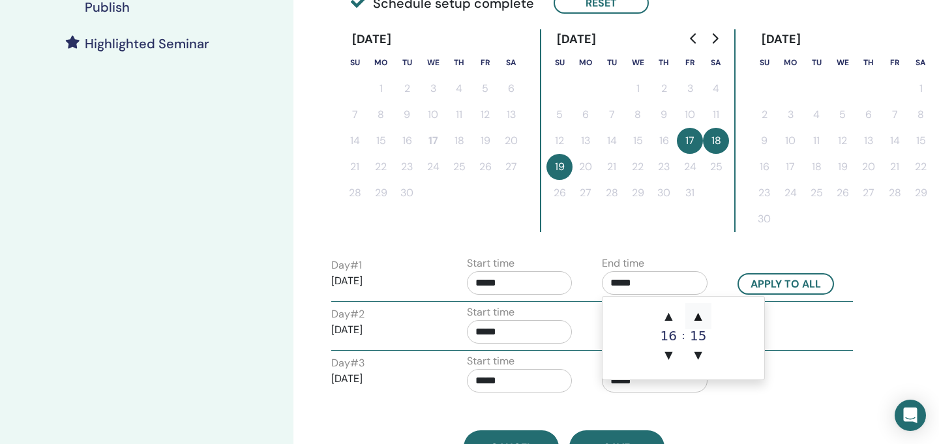
click at [699, 312] on span "▲" at bounding box center [699, 316] width 26 height 26
click at [702, 314] on span "▲" at bounding box center [699, 316] width 26 height 26
type input "*****"
click at [576, 312] on div "Start time *****" at bounding box center [525, 328] width 136 height 46
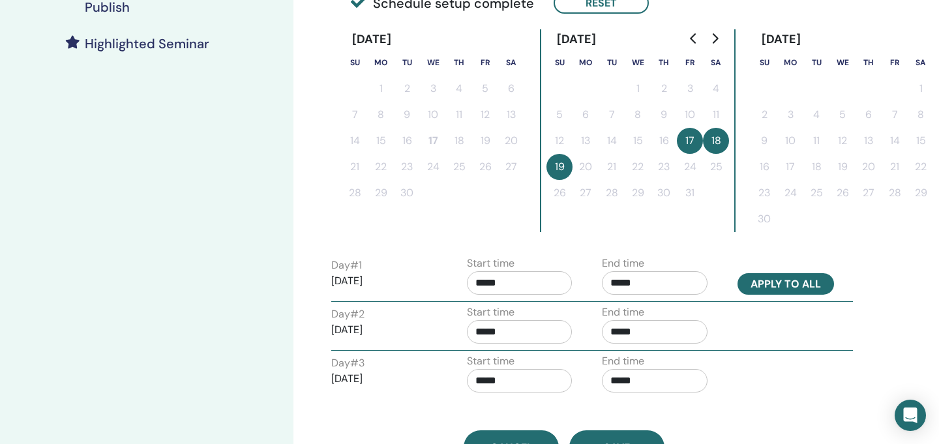
click at [767, 288] on button "Apply to all" at bounding box center [786, 284] width 97 height 22
type input "*****"
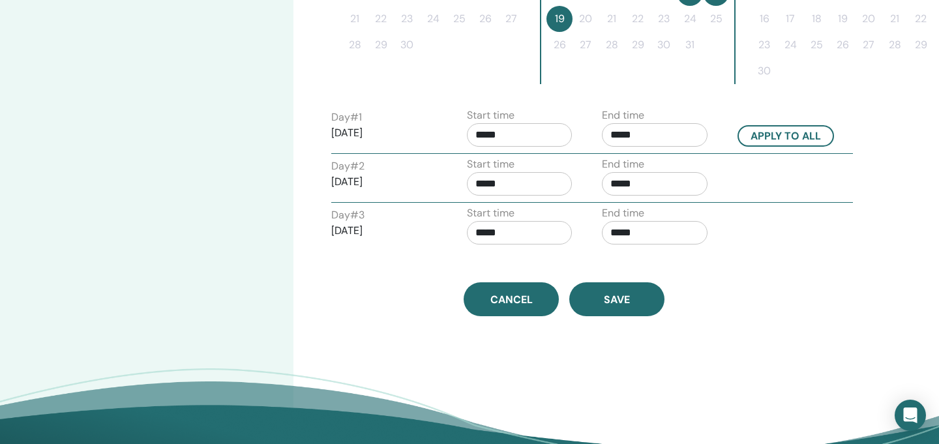
scroll to position [516, 0]
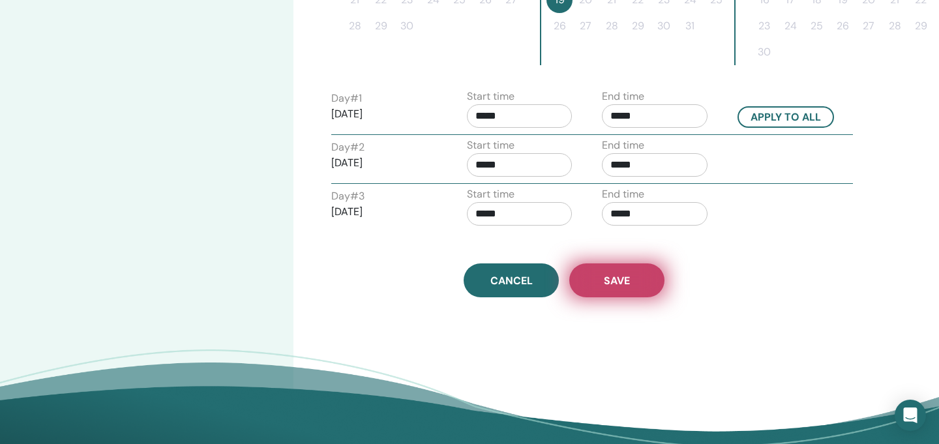
click at [639, 279] on button "Save" at bounding box center [617, 281] width 95 height 34
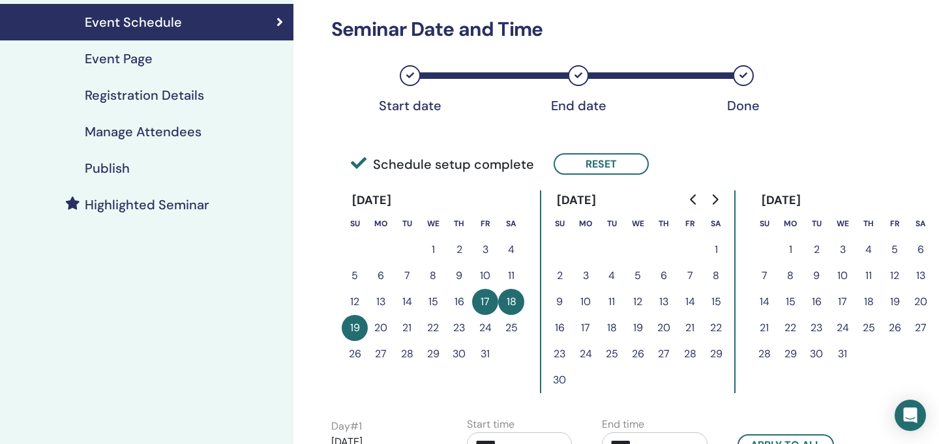
scroll to position [180, 0]
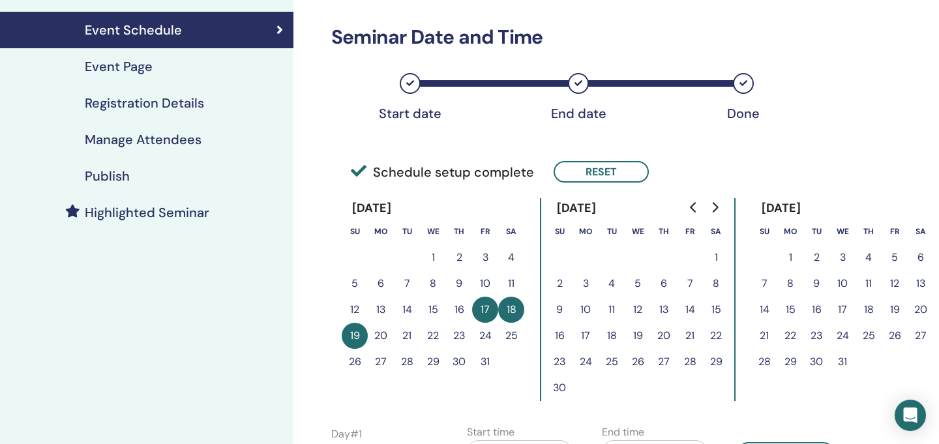
click at [200, 67] on div "Event Page" at bounding box center [146, 67] width 273 height 16
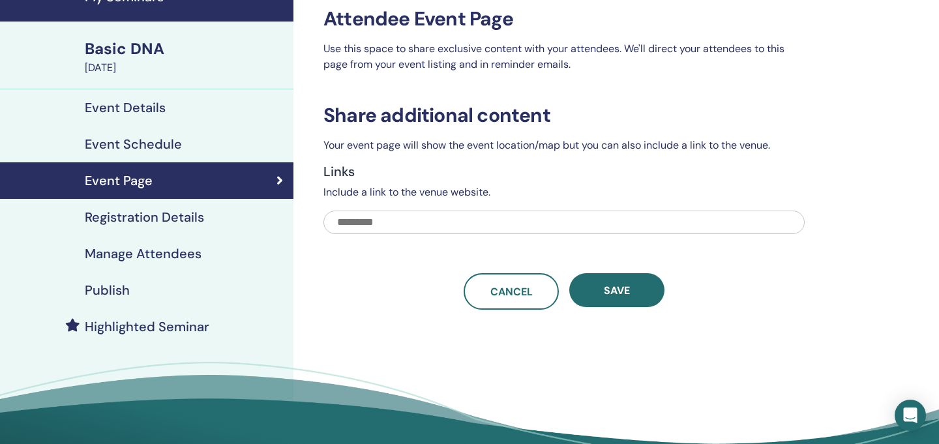
scroll to position [45, 0]
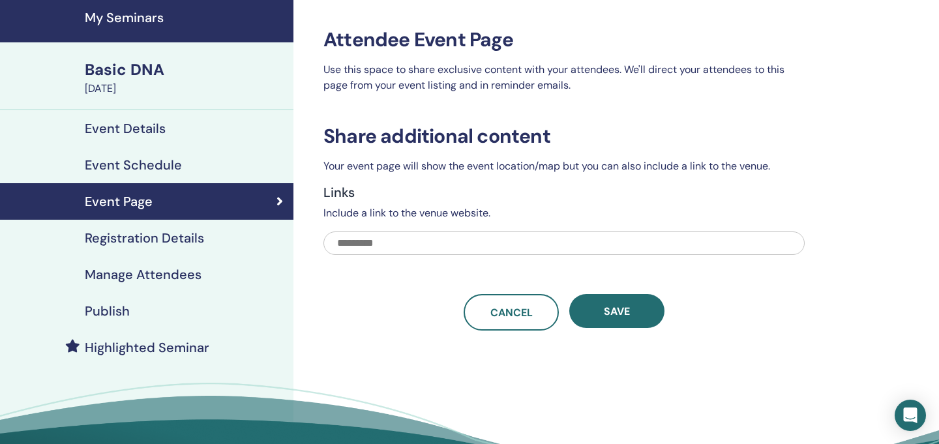
click at [177, 239] on h4 "Registration Details" at bounding box center [144, 238] width 119 height 16
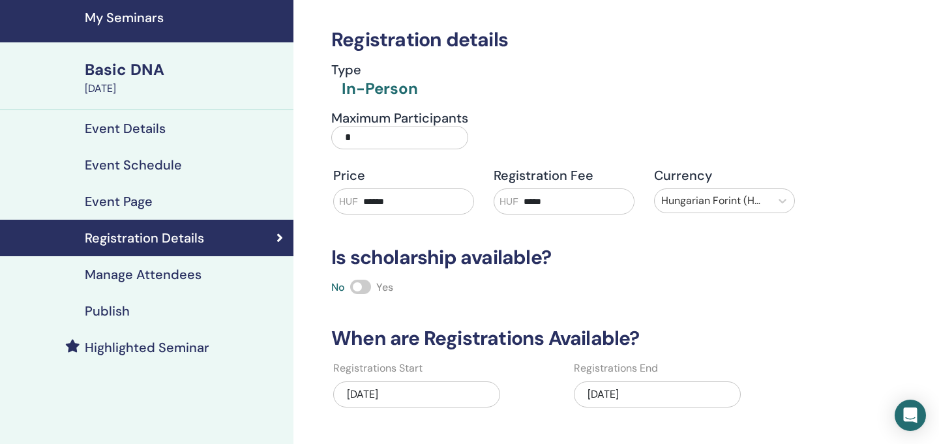
drag, startPoint x: 534, startPoint y: 200, endPoint x: 513, endPoint y: 195, distance: 21.4
click at [513, 195] on div "HUF *****" at bounding box center [564, 202] width 141 height 26
type input "*****"
click at [596, 270] on div "Registration details Type In-Person Maximum Participants * Price HUF ****** Reg…" at bounding box center [564, 241] width 481 height 488
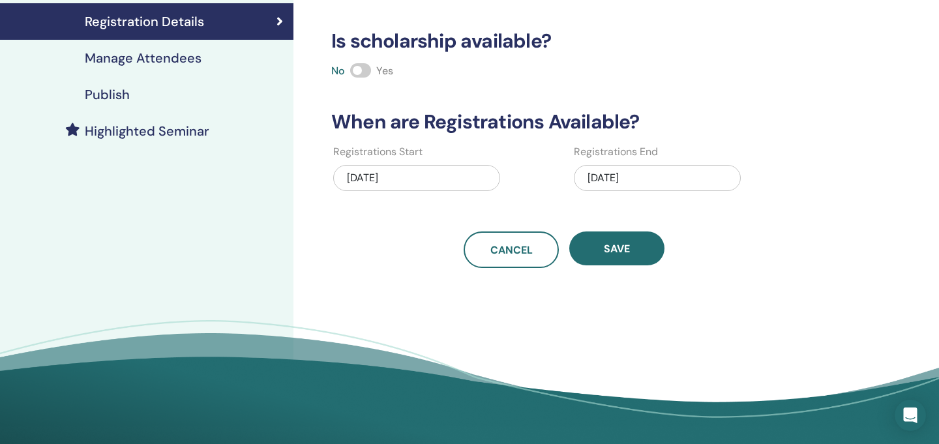
scroll to position [266, 0]
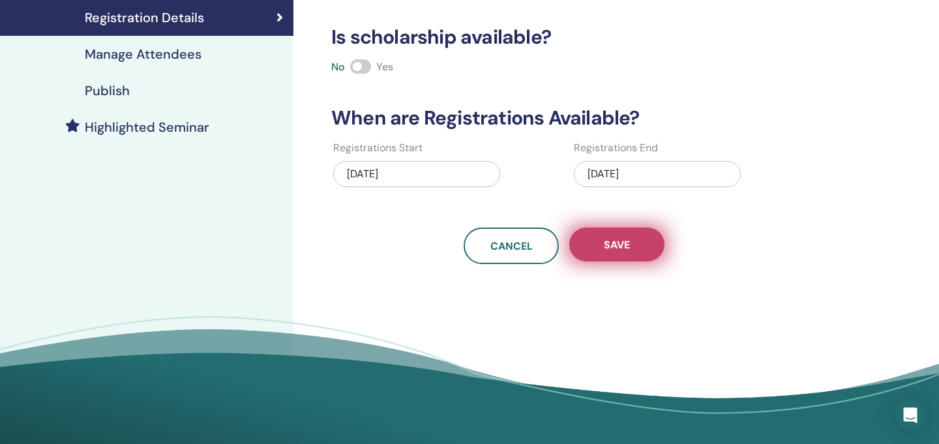
click at [650, 257] on button "Save" at bounding box center [617, 245] width 95 height 34
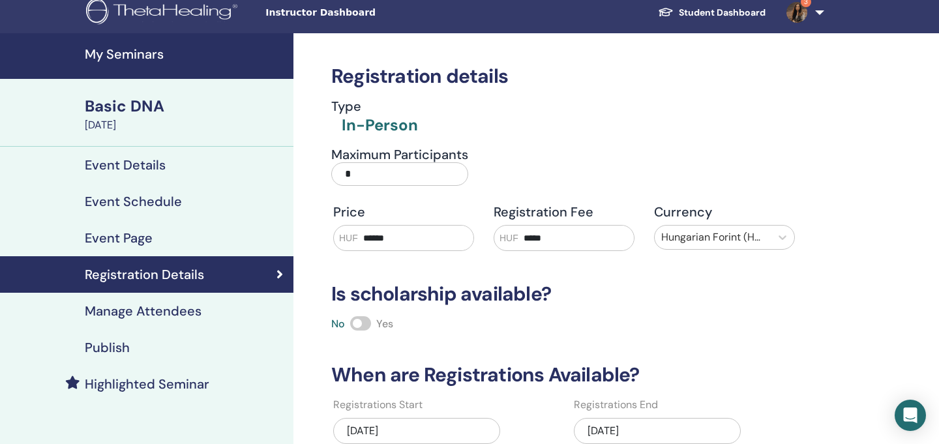
scroll to position [0, 0]
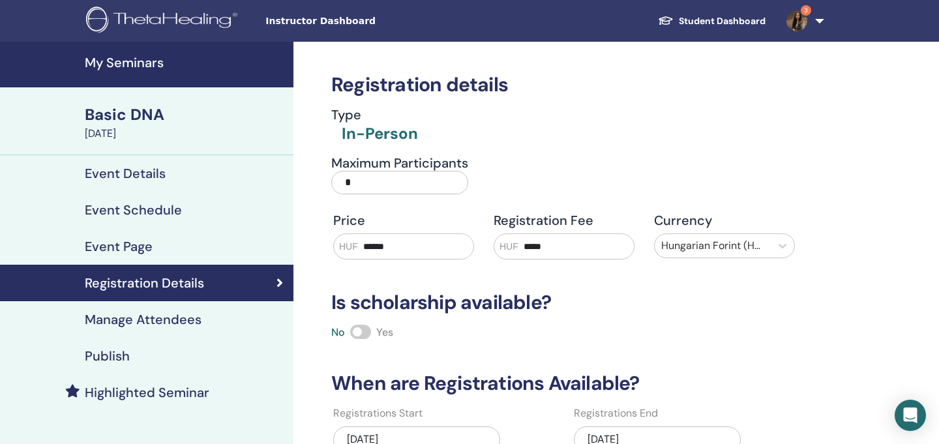
click at [160, 322] on h4 "Manage Attendees" at bounding box center [143, 320] width 117 height 16
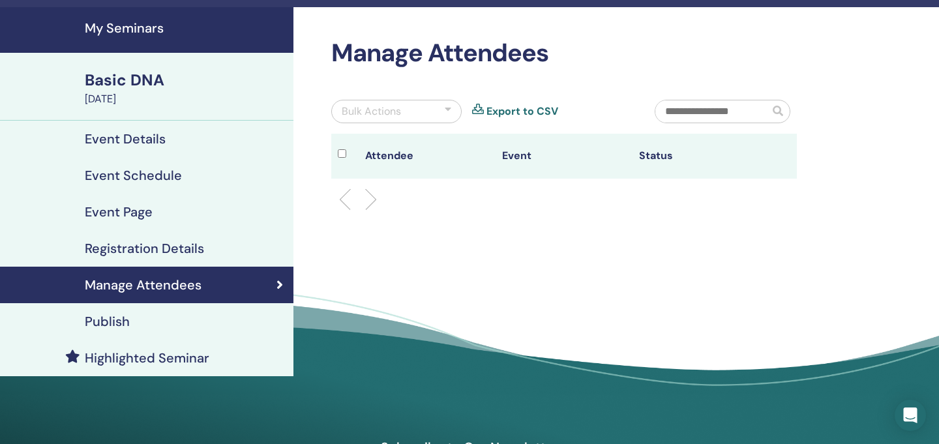
scroll to position [40, 0]
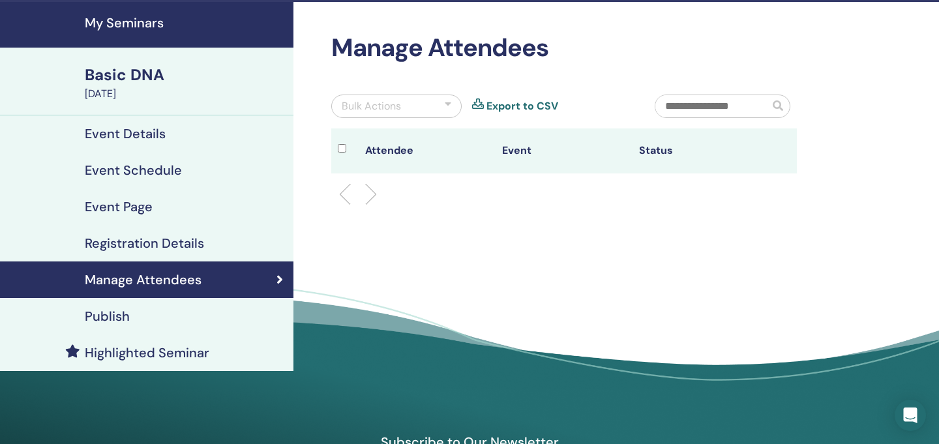
click at [132, 298] on link "Publish" at bounding box center [147, 316] width 294 height 37
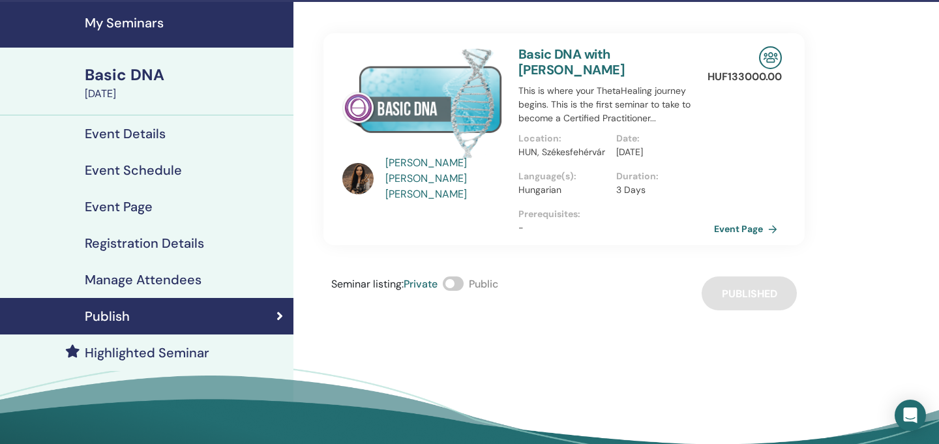
click at [625, 53] on link "Basic DNA with [PERSON_NAME]" at bounding box center [572, 62] width 106 height 33
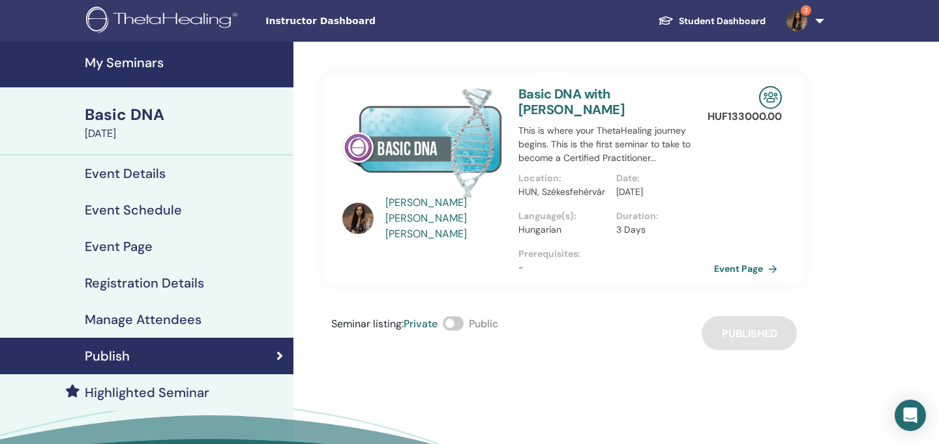
click at [563, 95] on link "Basic DNA with [PERSON_NAME]" at bounding box center [572, 101] width 106 height 33
click at [532, 113] on link "Basic DNA with [PERSON_NAME]" at bounding box center [572, 101] width 106 height 33
click at [407, 149] on img at bounding box center [423, 142] width 160 height 113
click at [745, 262] on link "Event Page" at bounding box center [750, 269] width 69 height 20
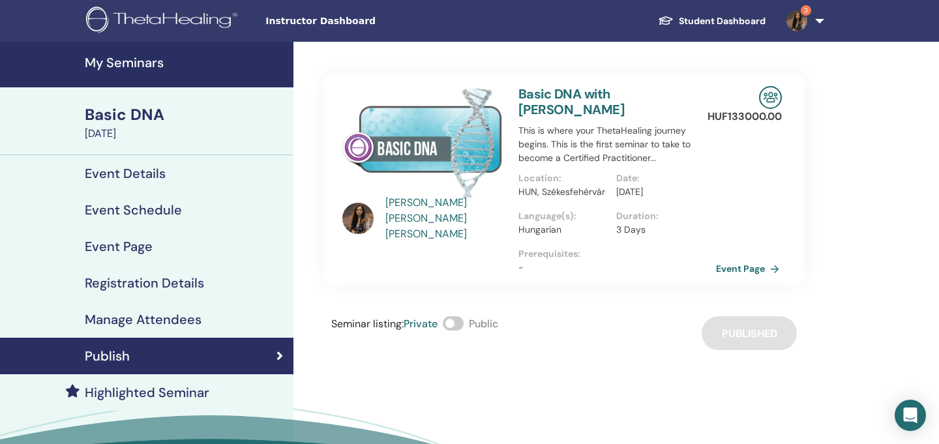
click at [745, 262] on link "Event Page" at bounding box center [750, 269] width 69 height 20
